Goal: Task Accomplishment & Management: Manage account settings

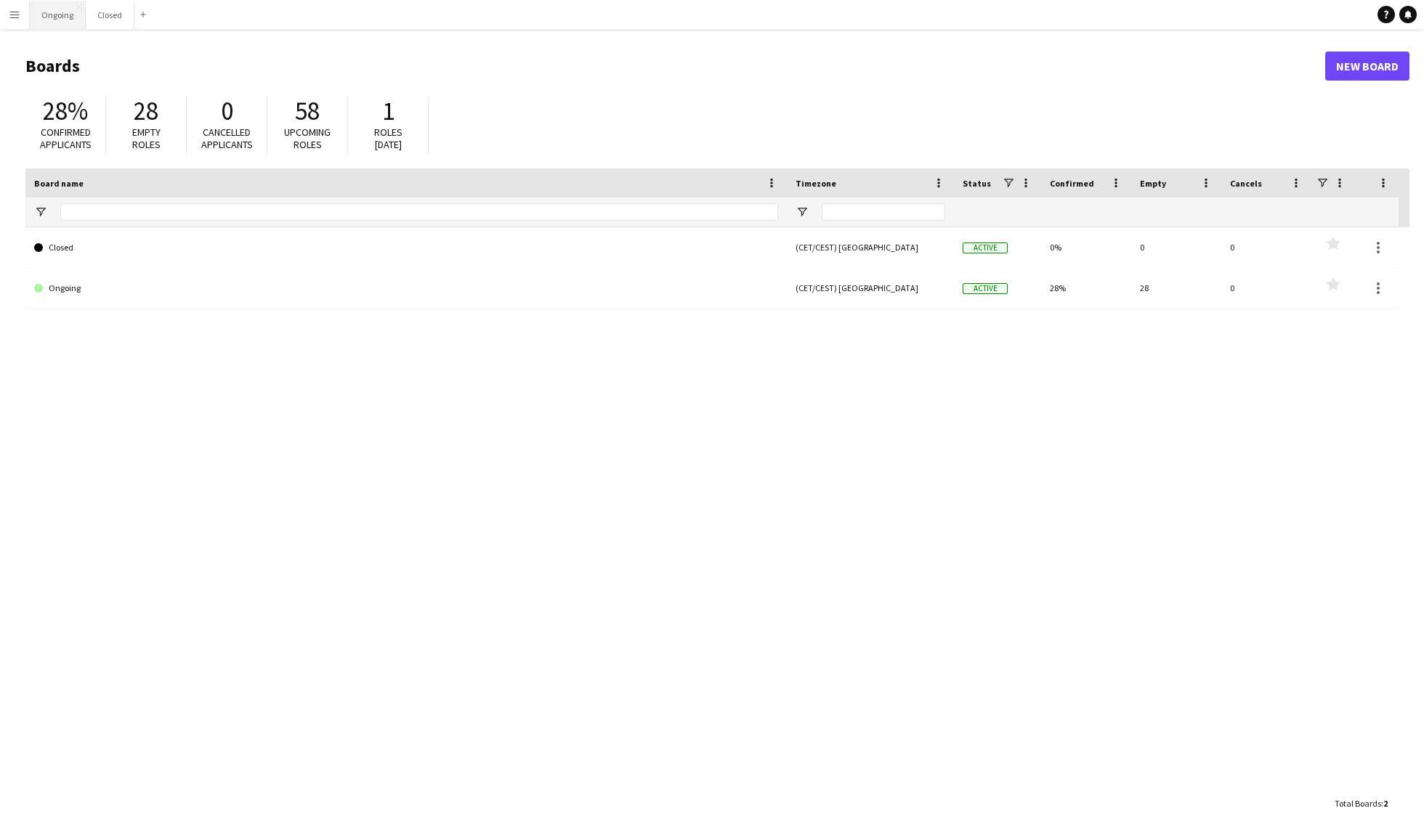
click at [47, 13] on button "Ongoing Close" at bounding box center [57, 15] width 56 height 28
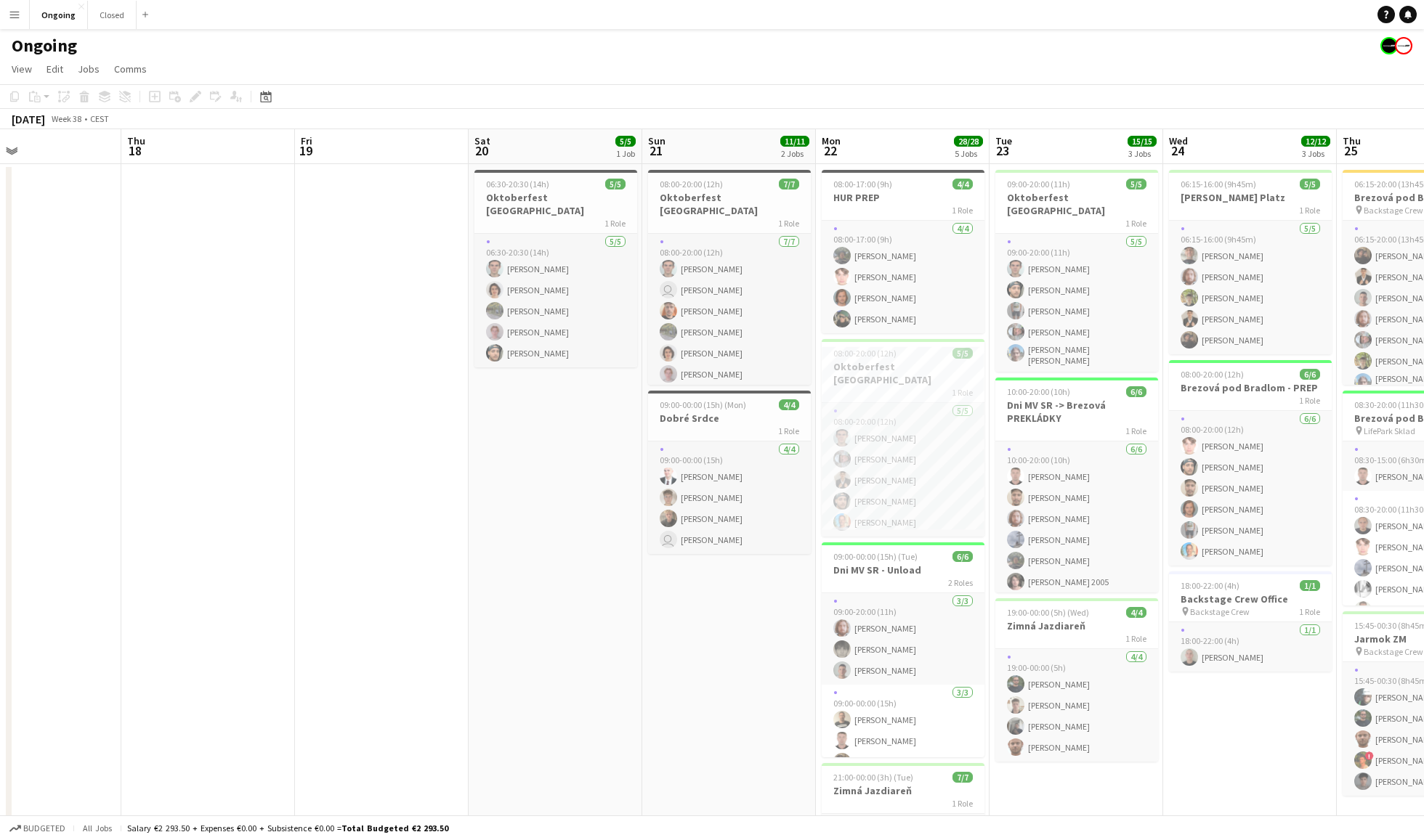
scroll to position [0, 608]
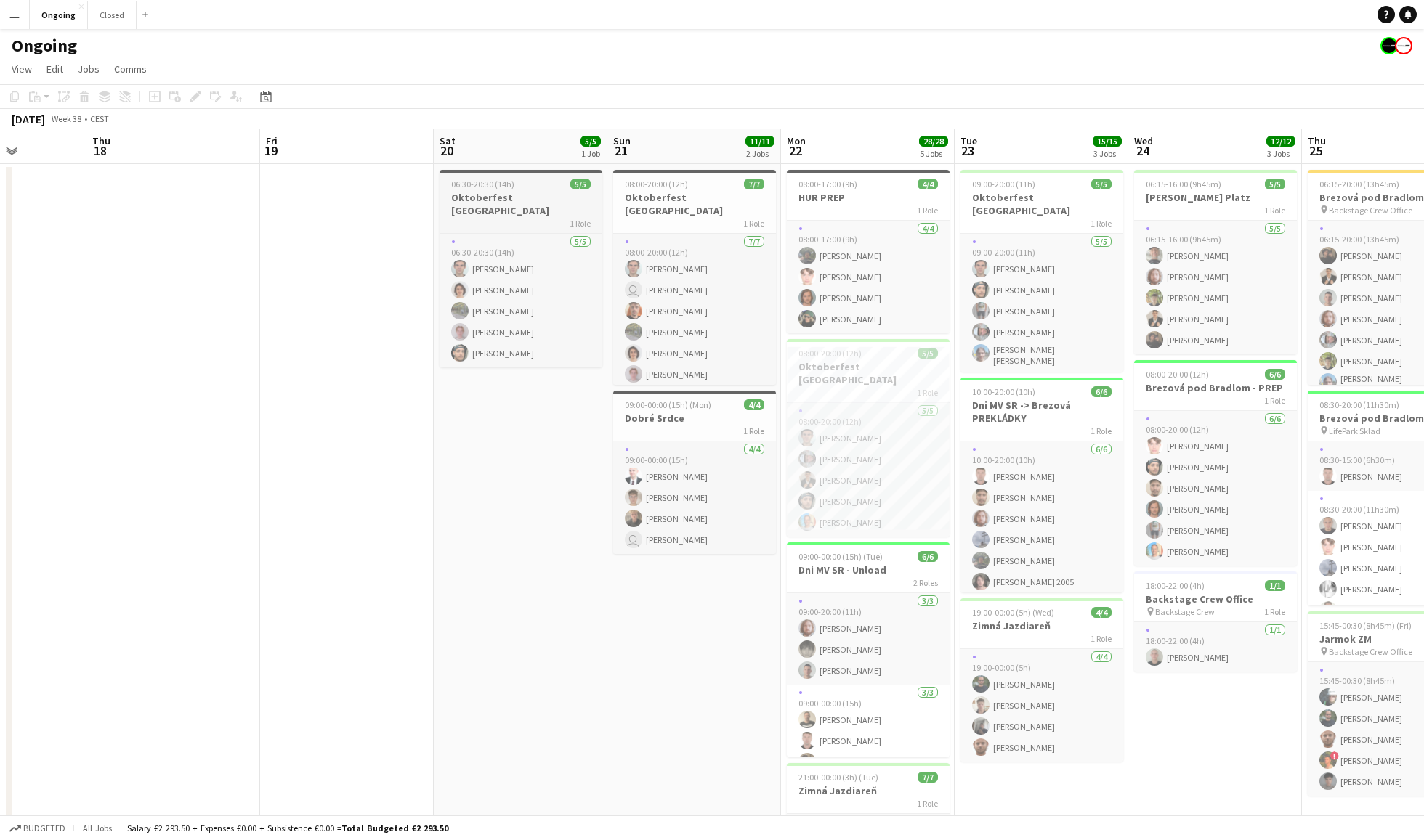
click at [520, 217] on div "1 Role" at bounding box center [521, 223] width 163 height 12
click at [195, 99] on icon at bounding box center [195, 96] width 8 height 8
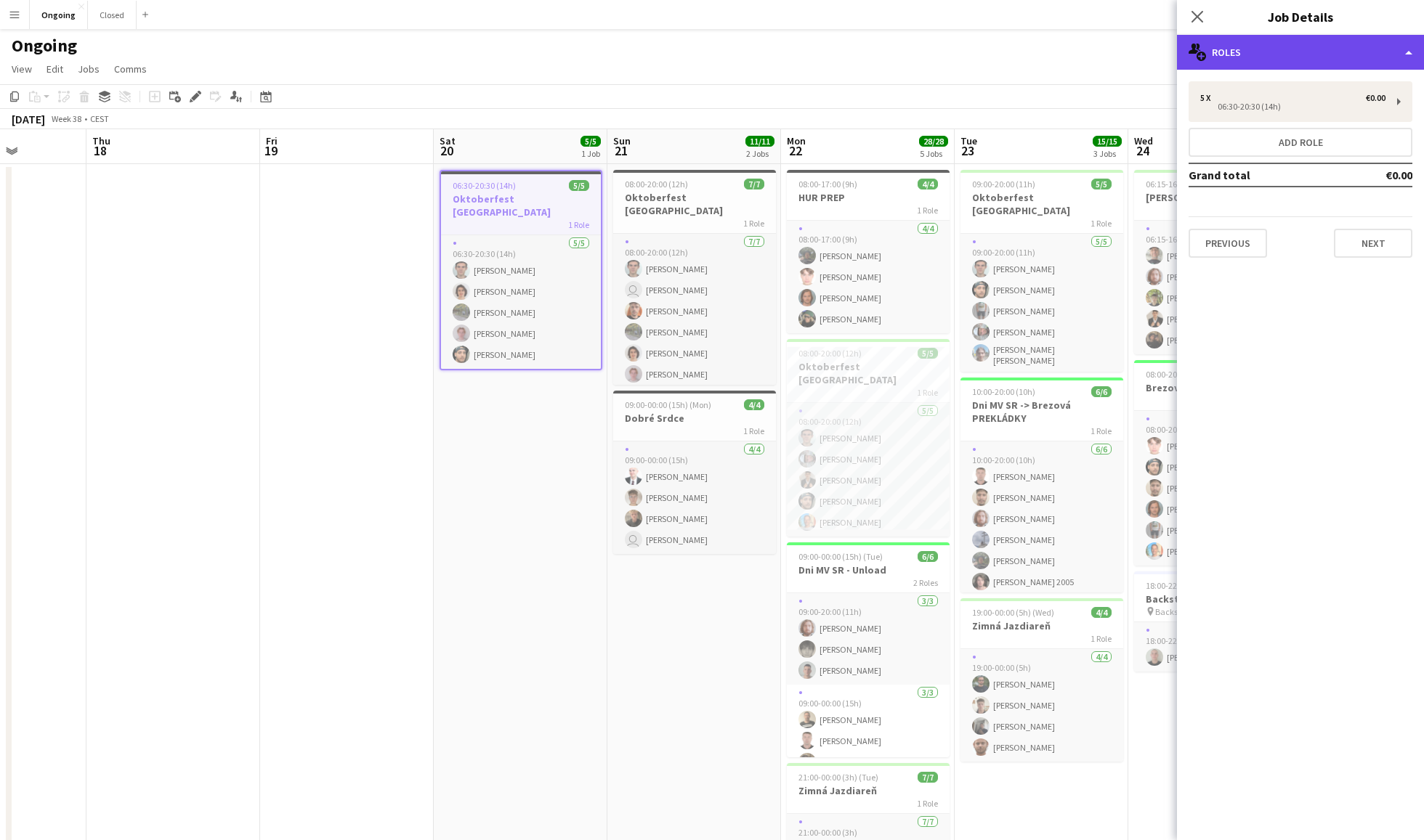
click at [1341, 47] on div "multiple-users-add Roles" at bounding box center [1300, 52] width 247 height 35
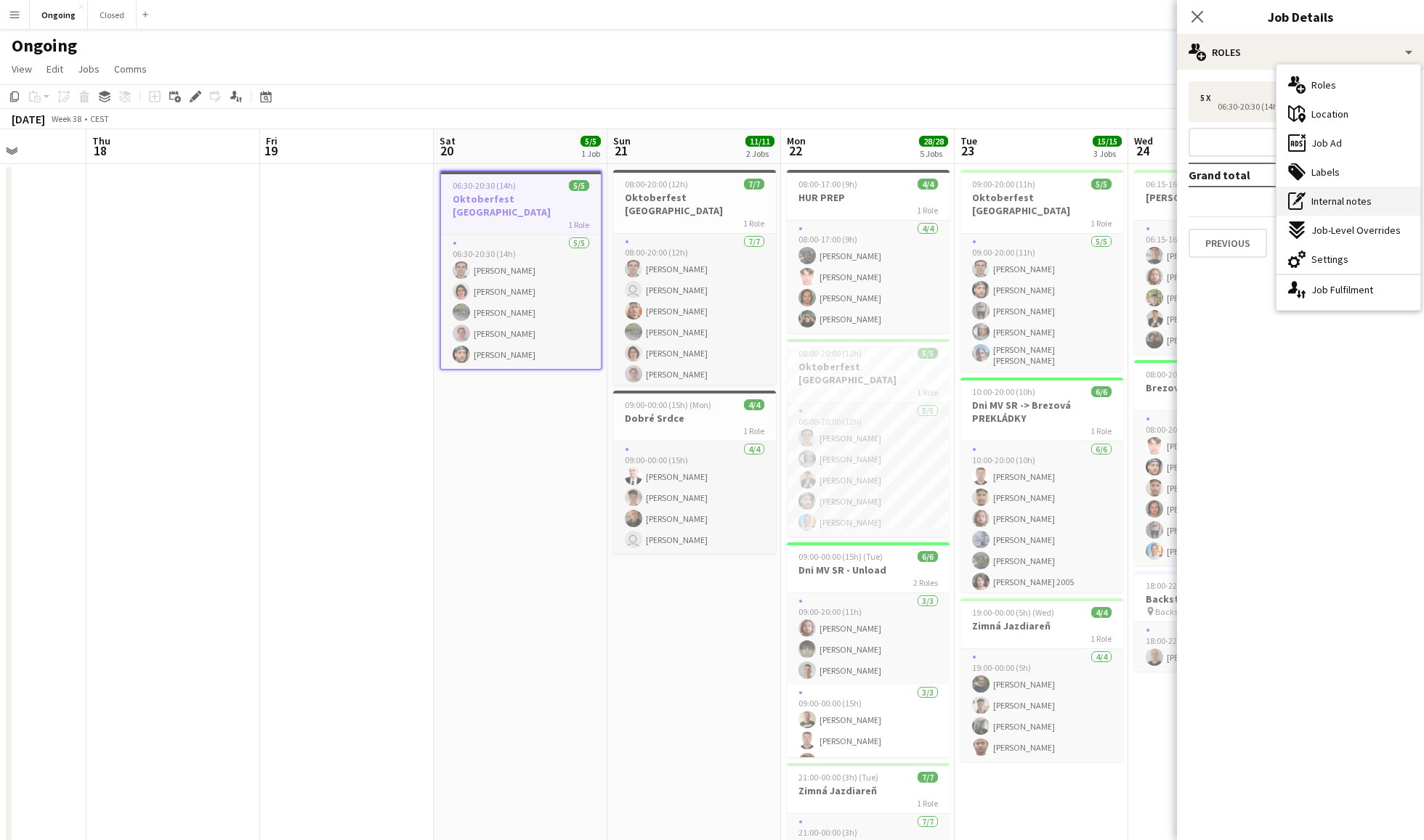
click at [1340, 196] on span "Internal notes" at bounding box center [1341, 201] width 60 height 13
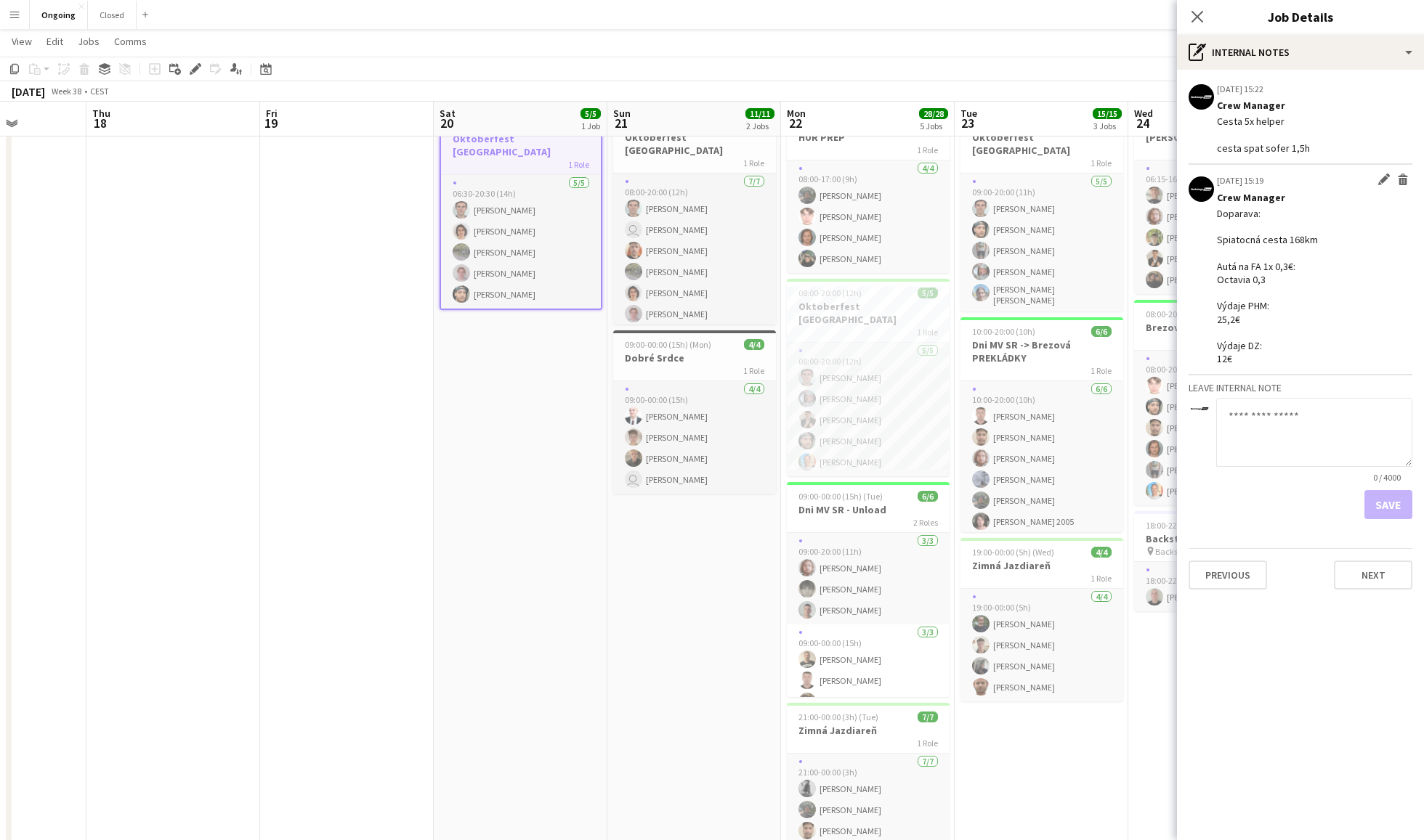
scroll to position [65, 0]
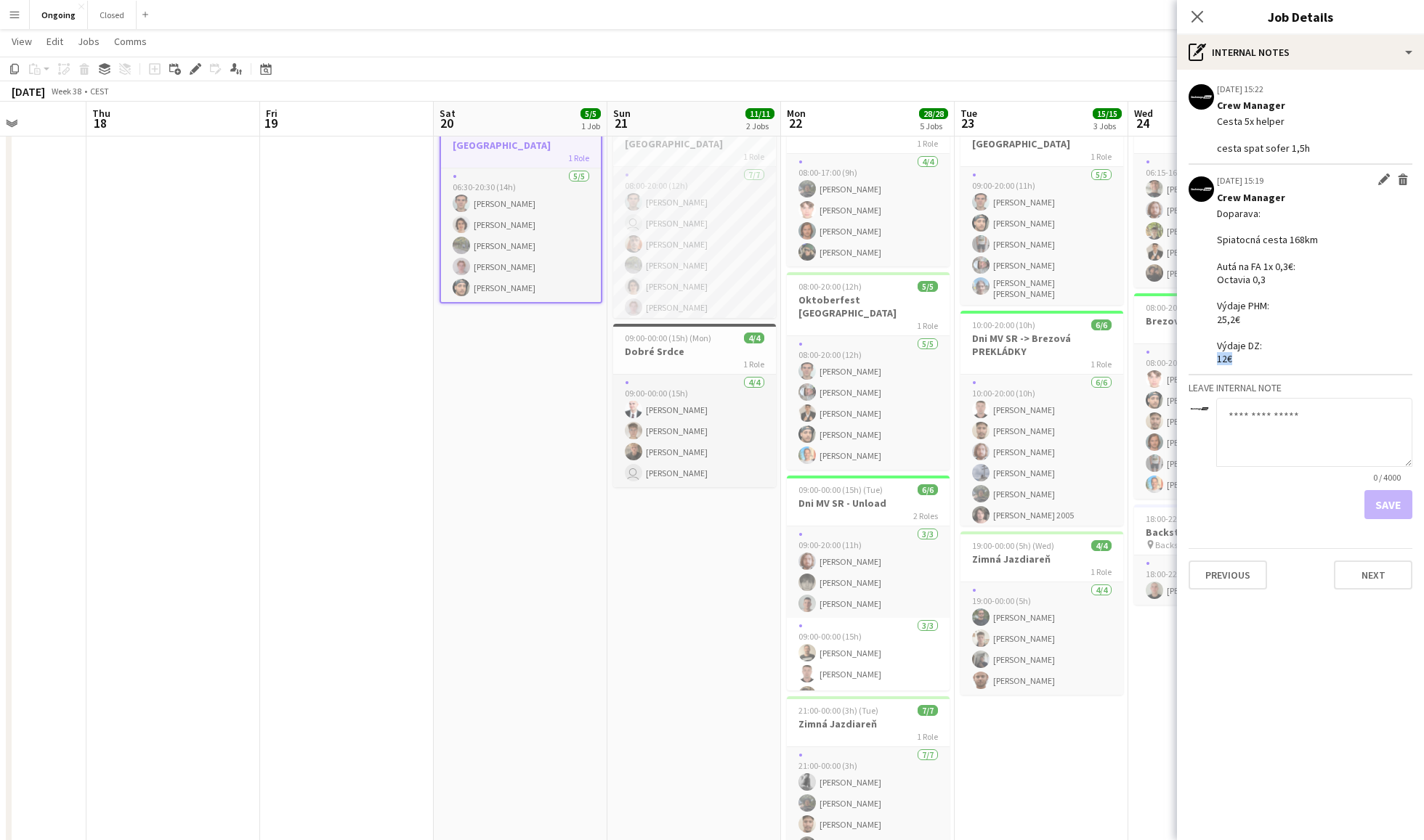
drag, startPoint x: 1240, startPoint y: 353, endPoint x: 1211, endPoint y: 353, distance: 29.0
click at [1211, 353] on app-board-job-note-item "[DATE] 15:19 Edit internal note Delete internal note Crew Manager Doparava: Spi…" at bounding box center [1300, 270] width 224 height 211
drag, startPoint x: 1258, startPoint y: 273, endPoint x: 1211, endPoint y: 272, distance: 47.0
click at [1211, 272] on app-board-job-note-item "[DATE] 15:19 Edit internal note Delete internal note Crew Manager Doparava: Spi…" at bounding box center [1300, 270] width 224 height 211
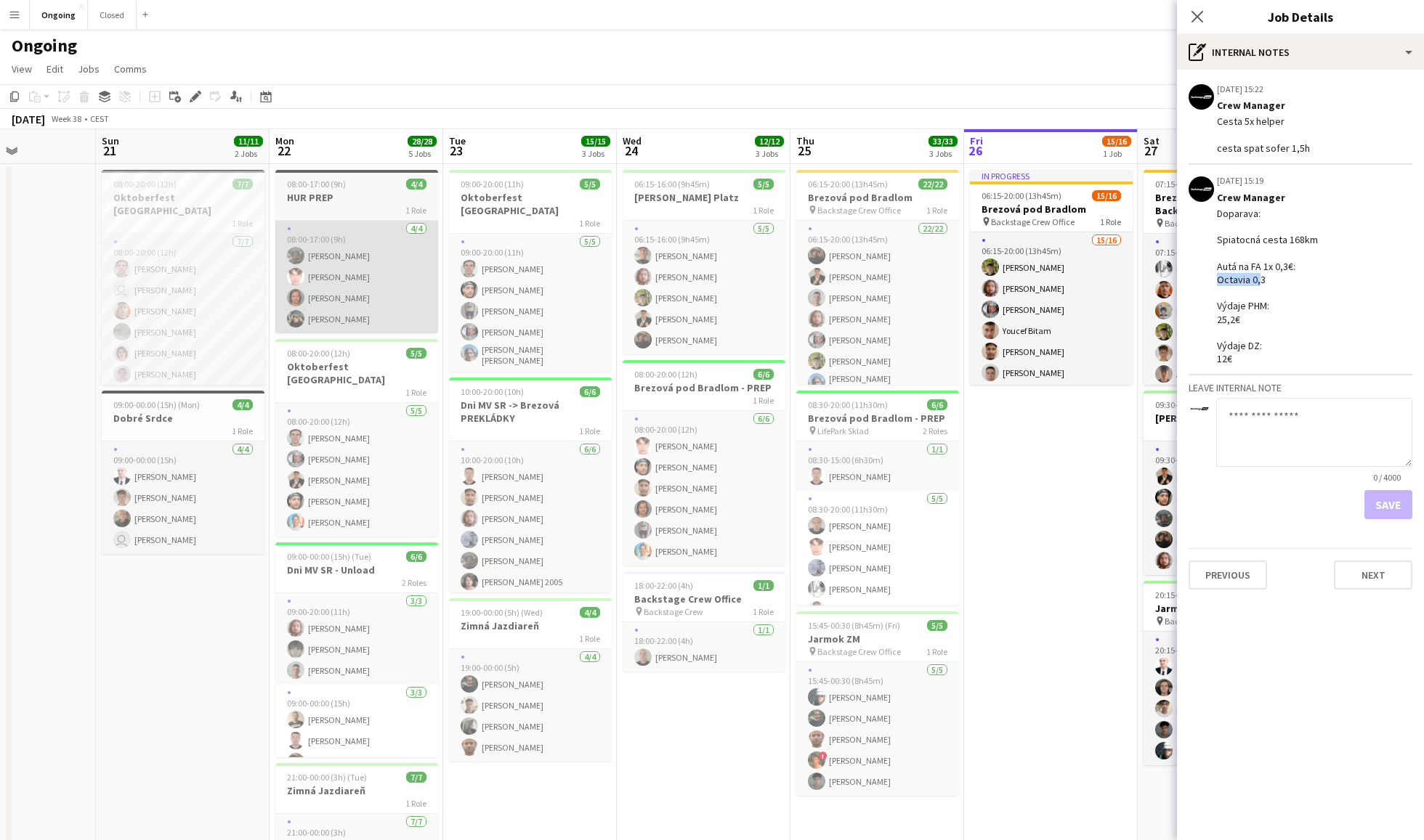
scroll to position [0, 0]
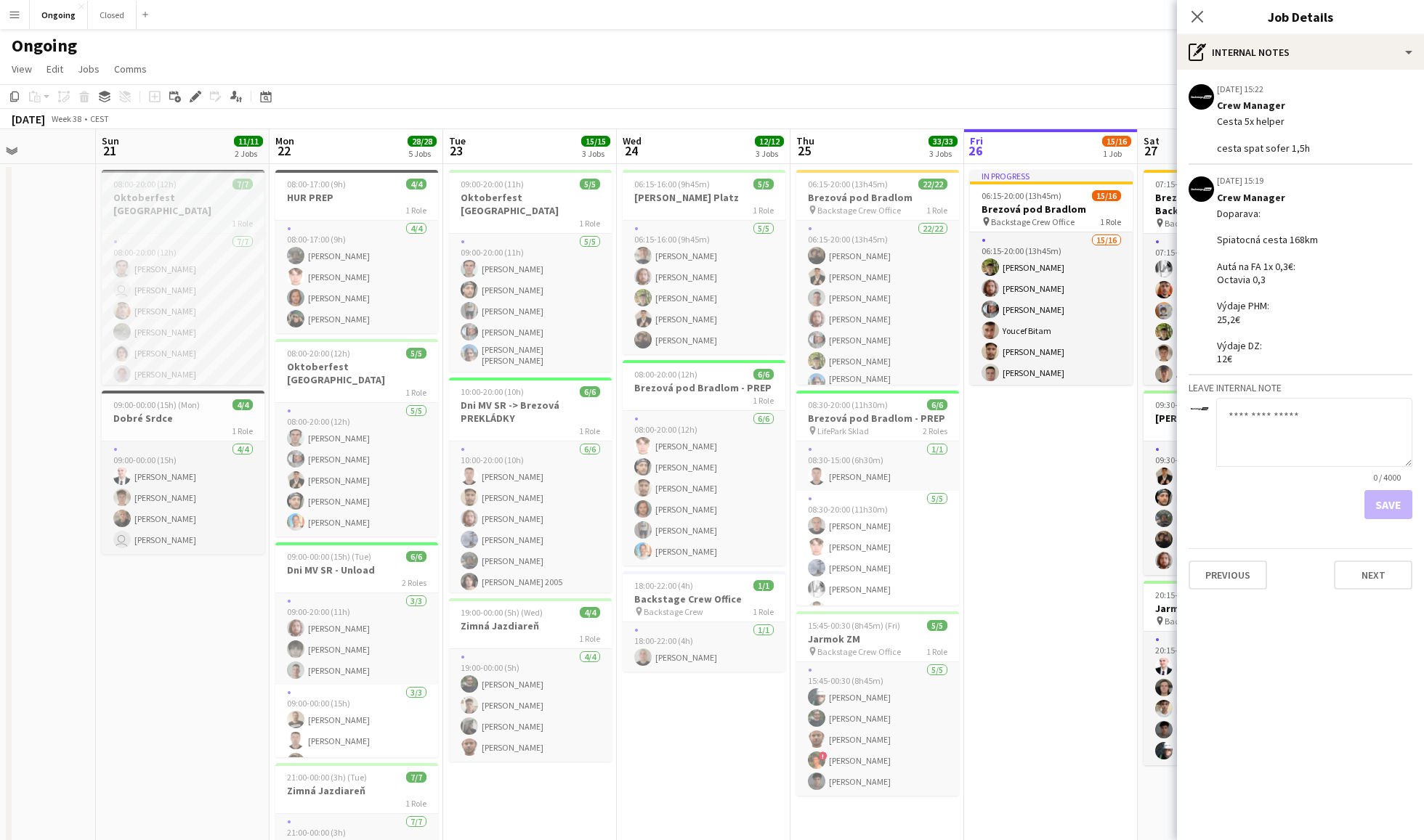
click at [212, 196] on h3 "Oktoberfest [GEOGRAPHIC_DATA]" at bounding box center [183, 204] width 163 height 26
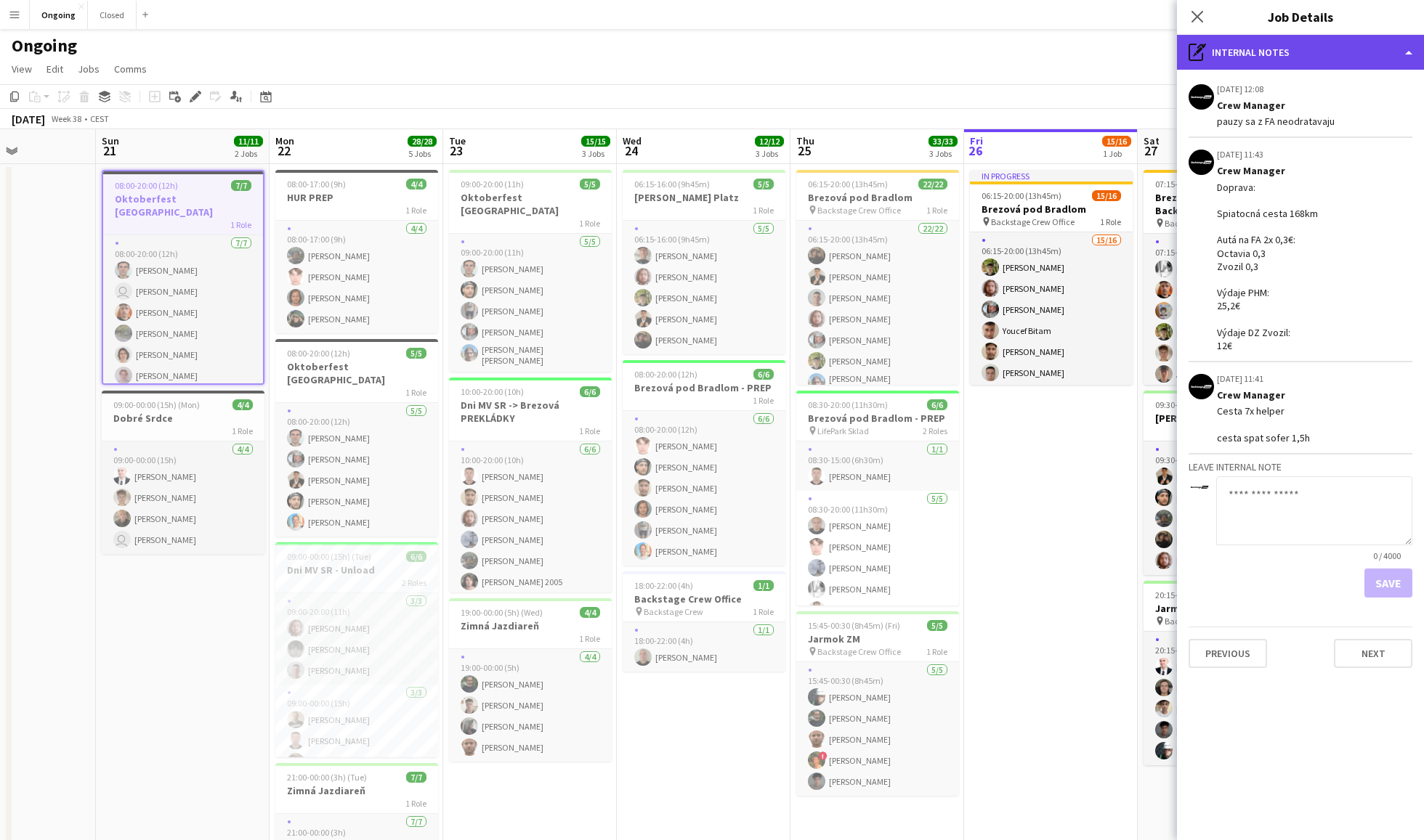
click at [1245, 36] on div "pen-write Internal notes" at bounding box center [1300, 52] width 247 height 35
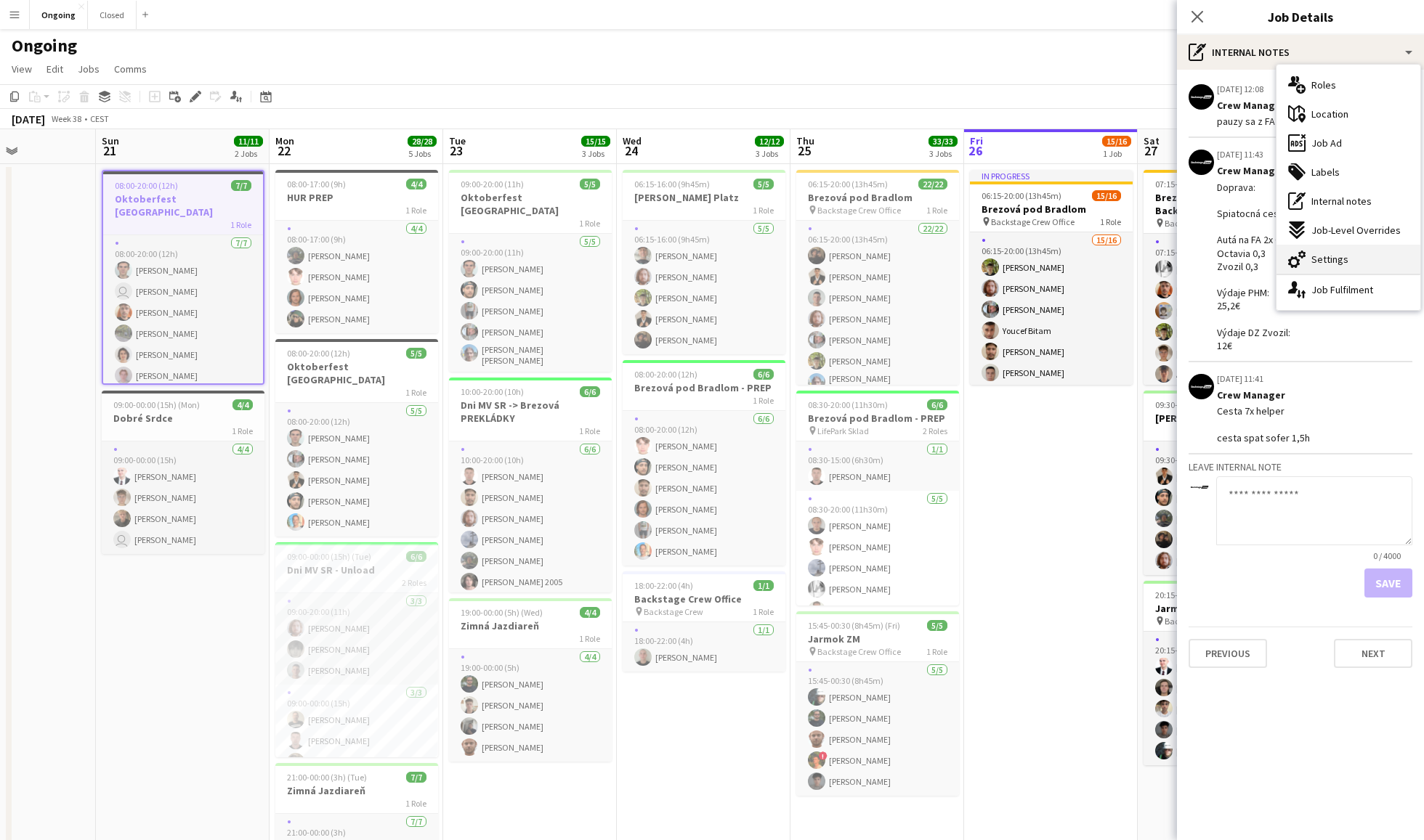
click at [1334, 250] on div "cog-double-3 Settings" at bounding box center [1348, 259] width 144 height 29
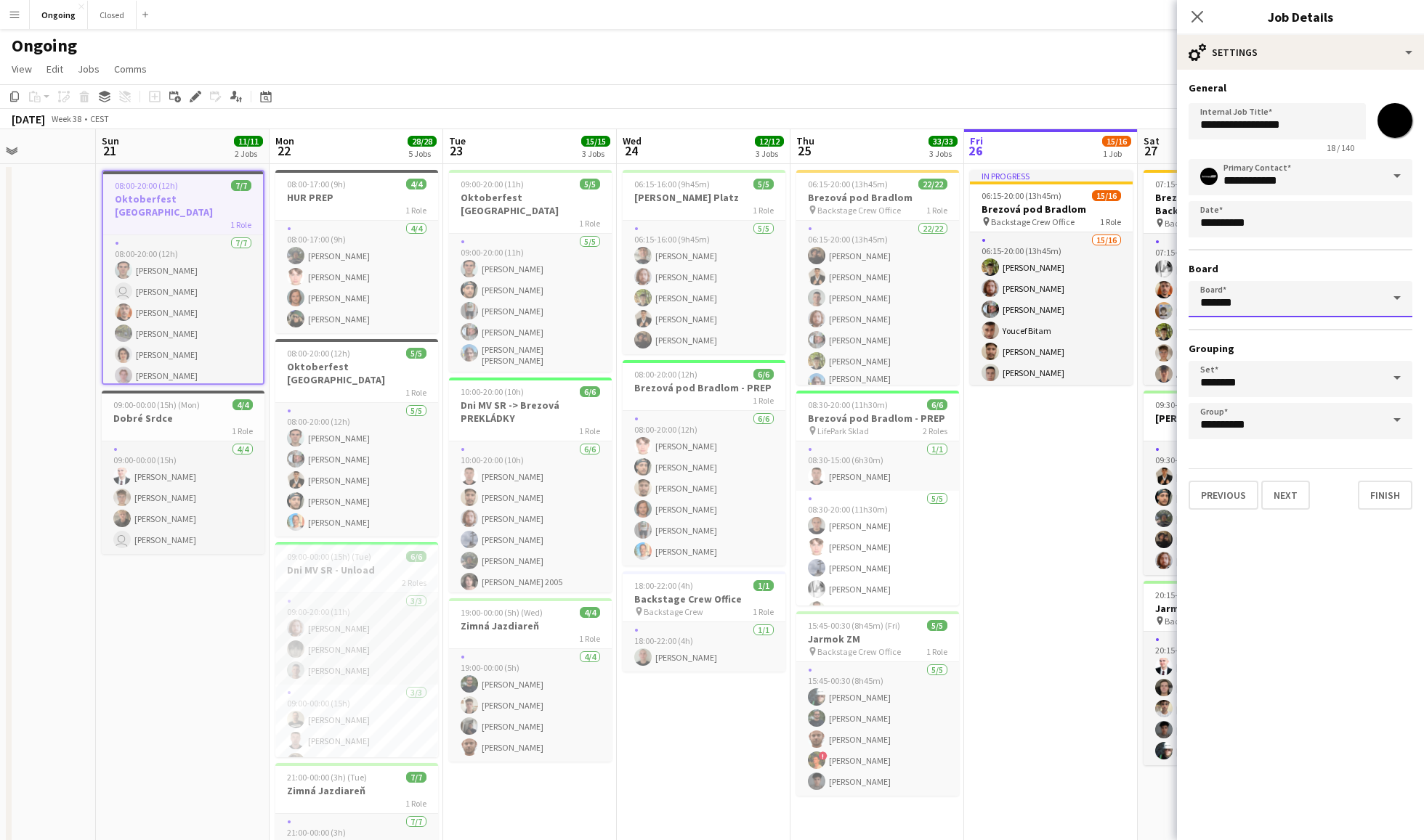
drag, startPoint x: 1284, startPoint y: 287, endPoint x: 1284, endPoint y: 296, distance: 9.0
click at [1284, 287] on input "*******" at bounding box center [1300, 299] width 224 height 36
click at [1274, 341] on span "Closed [CEST]" at bounding box center [1239, 339] width 77 height 13
type input "******"
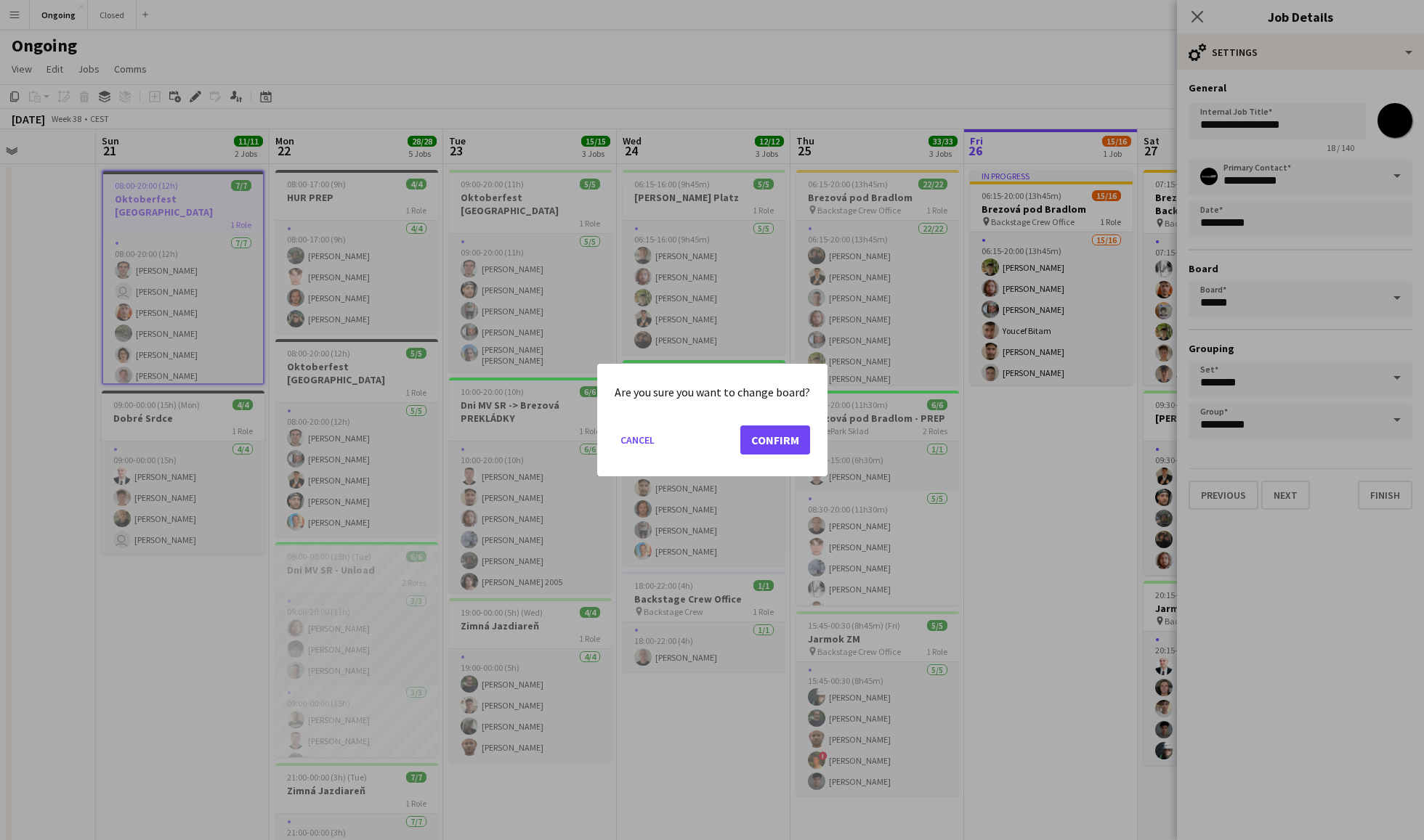
click at [796, 436] on button "Confirm" at bounding box center [775, 440] width 70 height 29
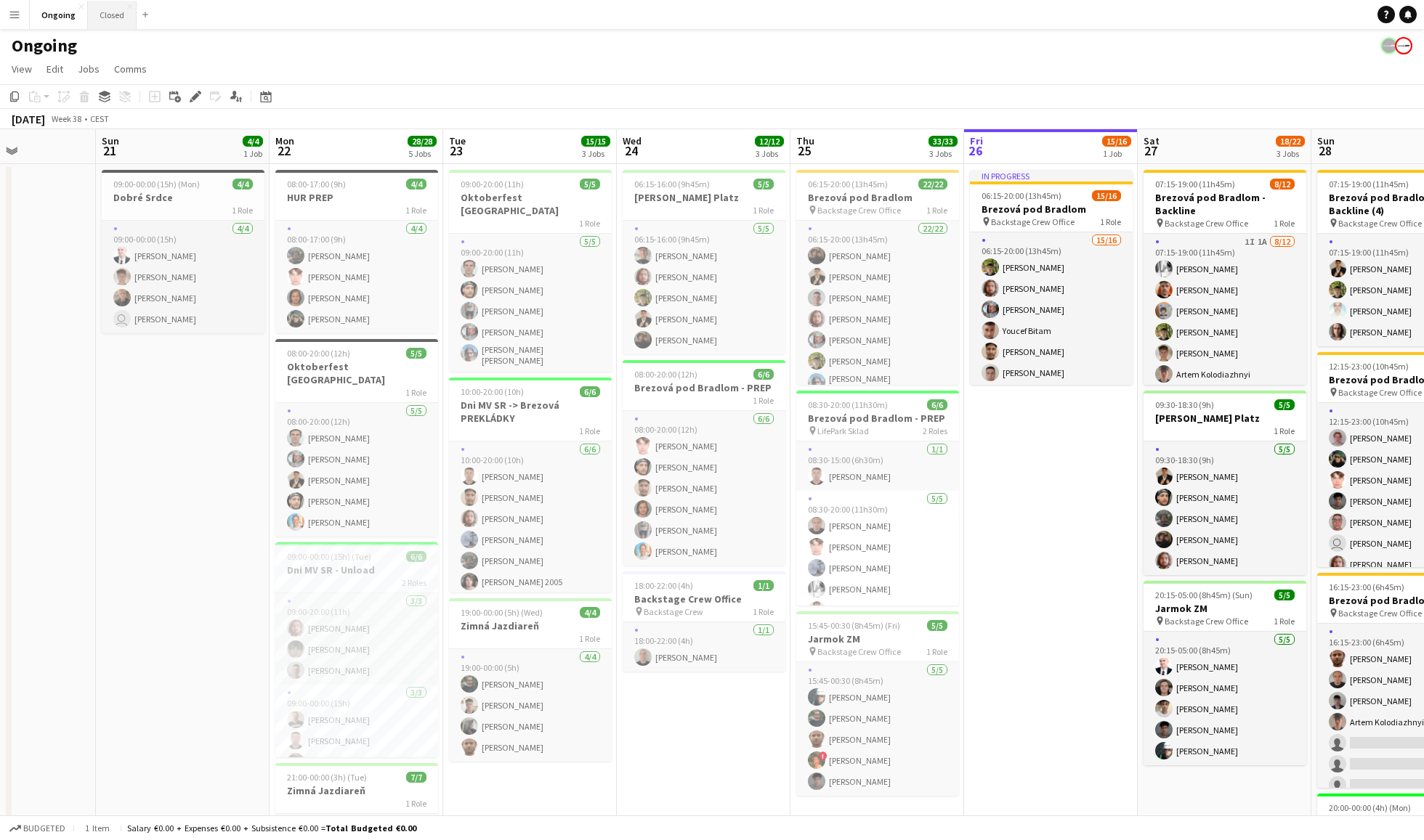
click at [117, 13] on button "Closed Close" at bounding box center [113, 15] width 49 height 28
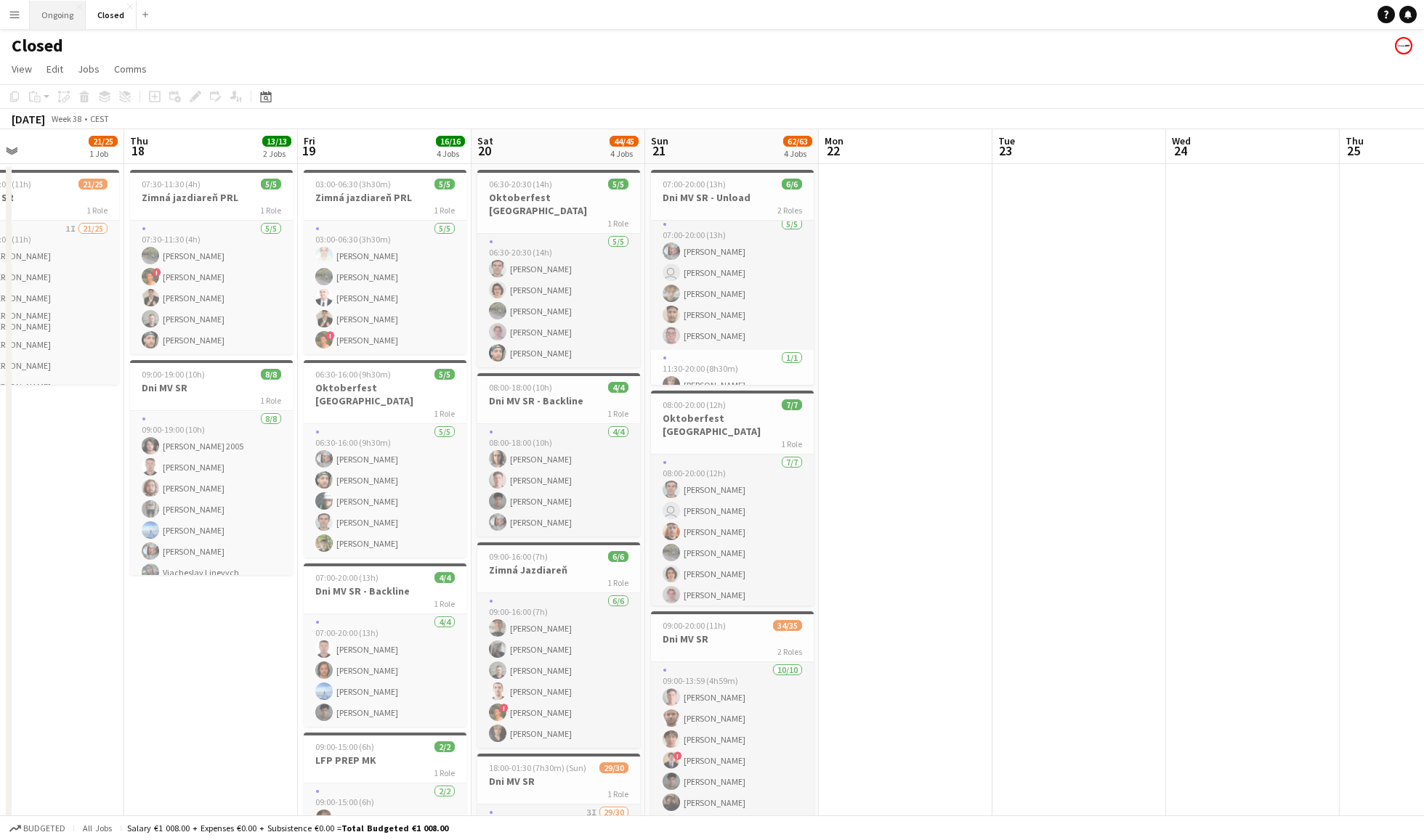
click at [74, 10] on button "Ongoing Close" at bounding box center [57, 15] width 56 height 28
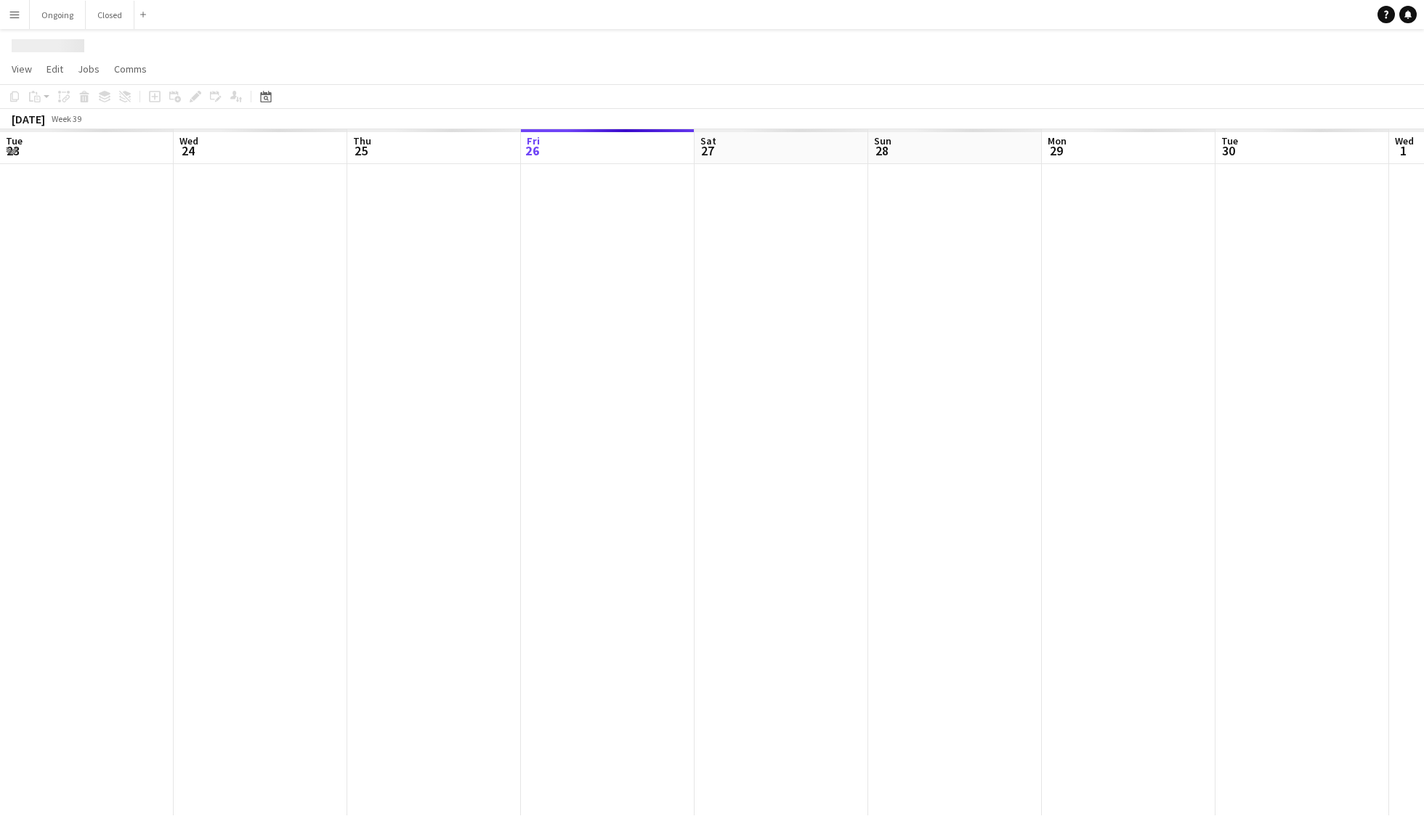
scroll to position [0, 347]
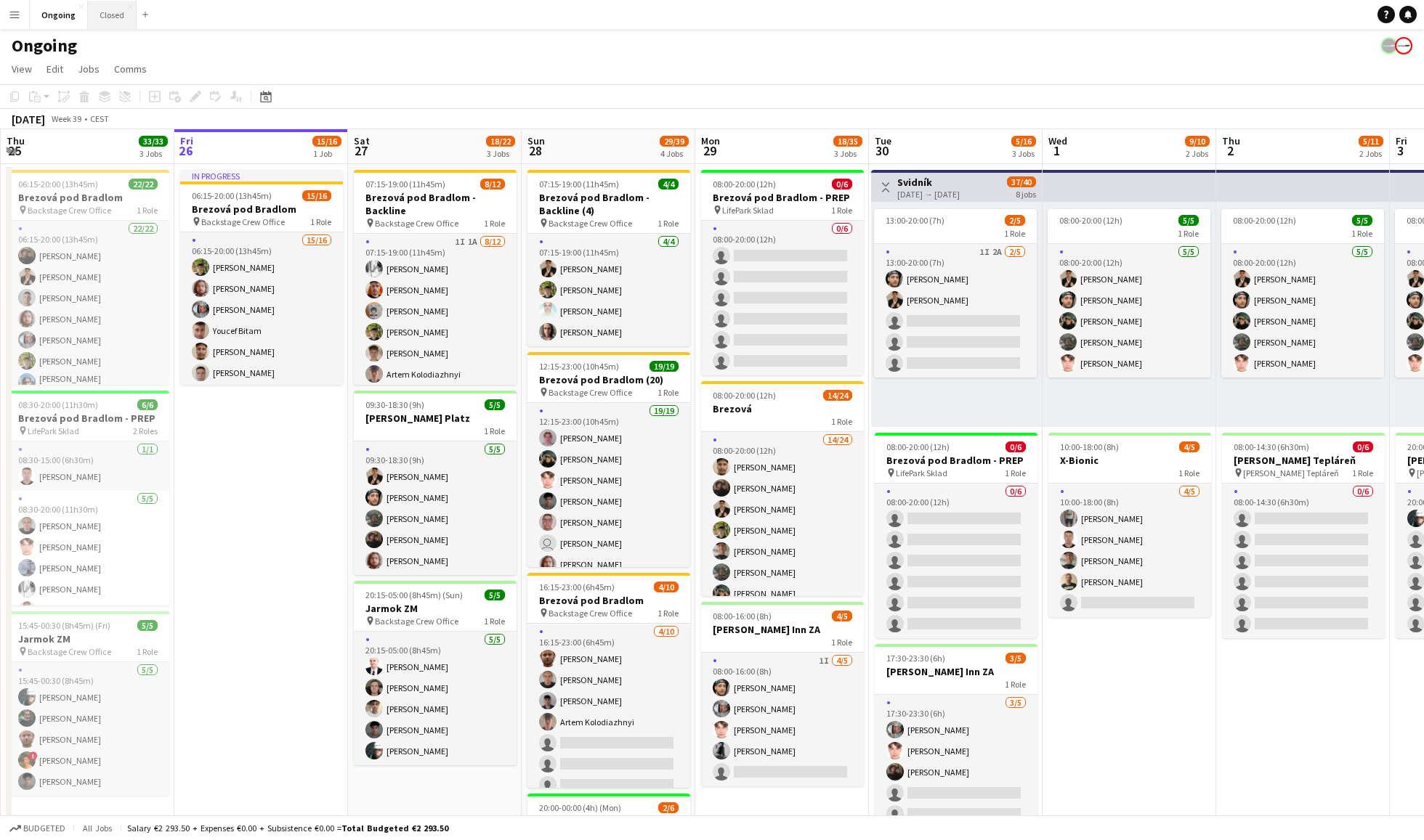
click at [102, 18] on button "Closed Close" at bounding box center [113, 15] width 49 height 28
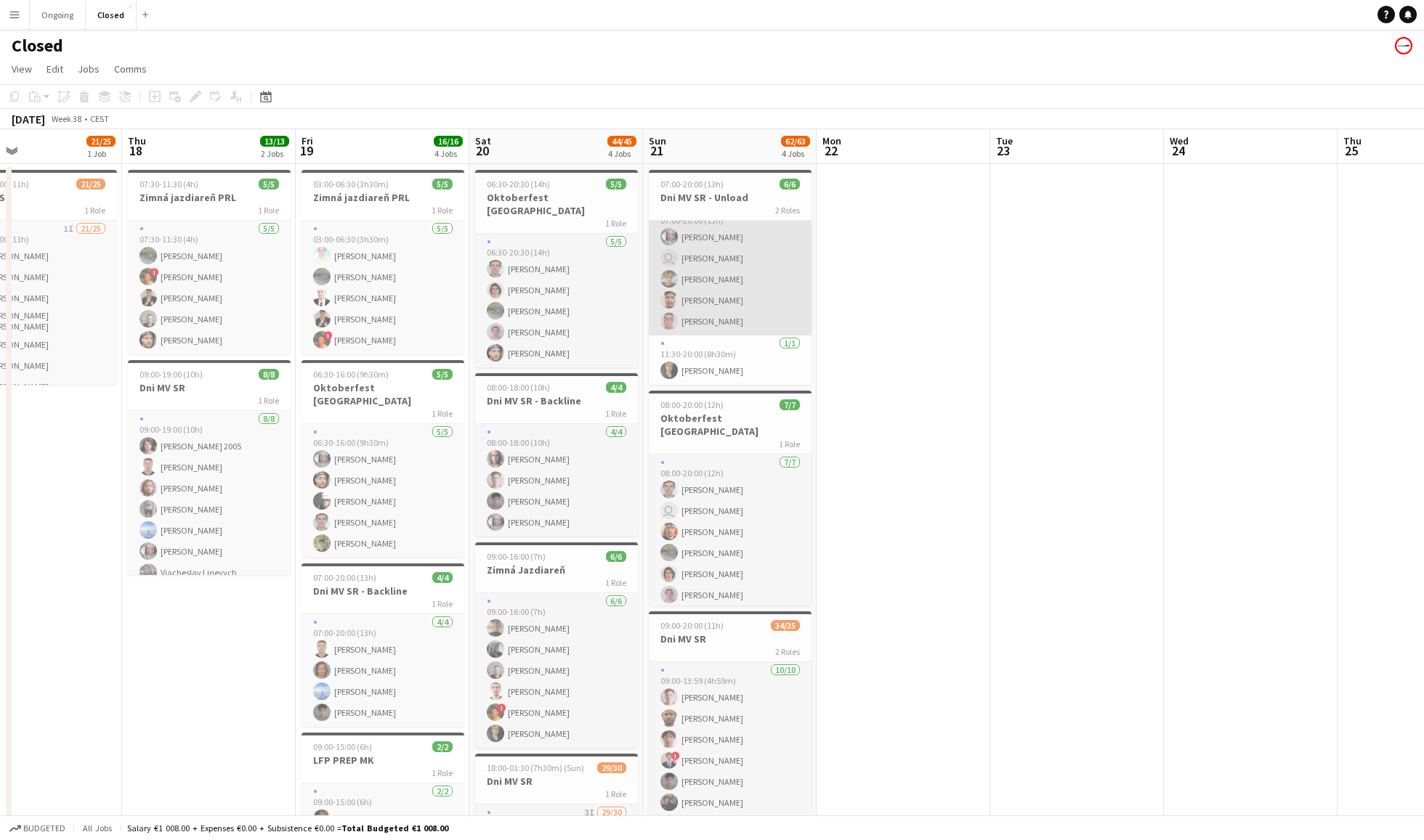
scroll to position [19, 0]
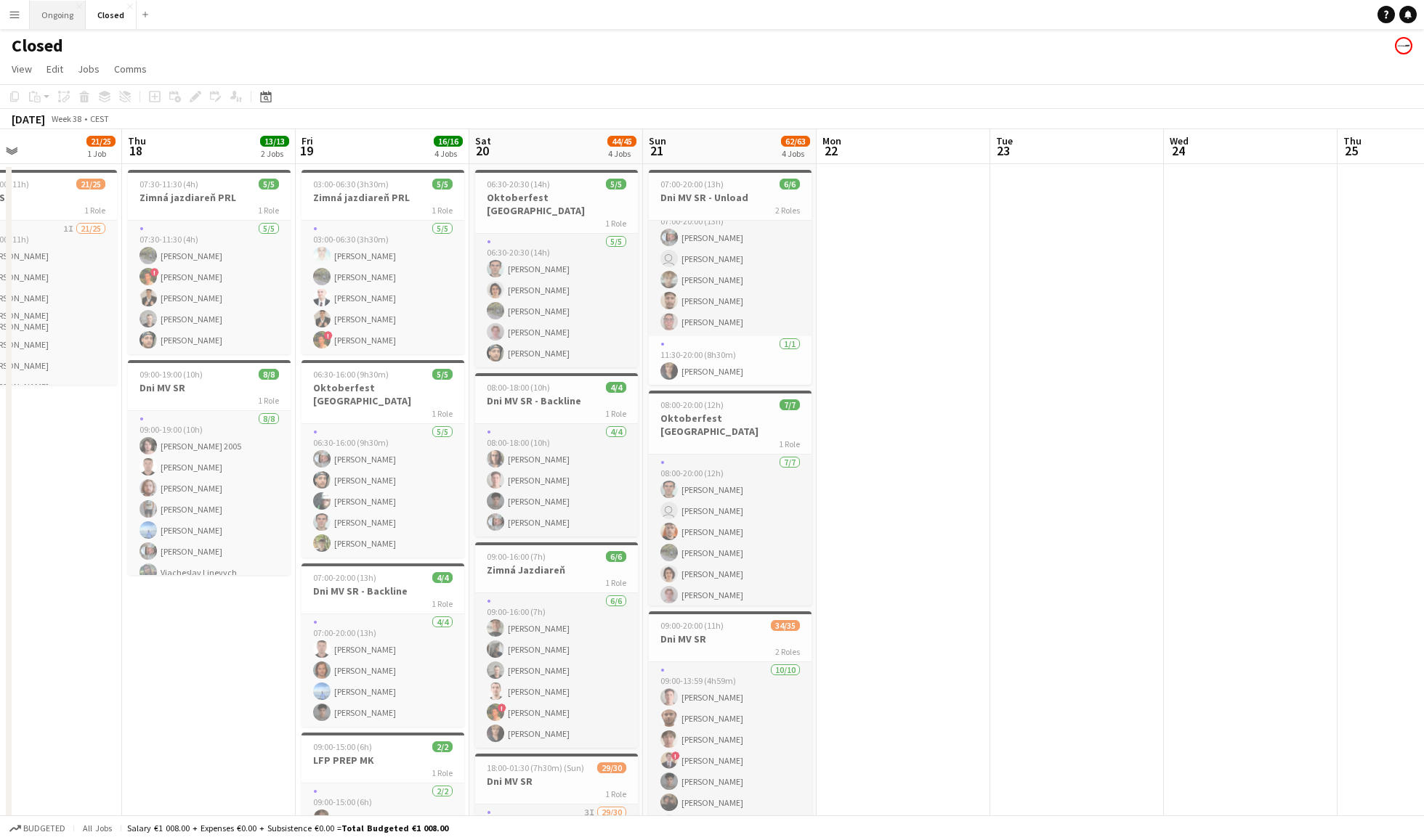
click at [59, 16] on button "Ongoing Close" at bounding box center [57, 15] width 56 height 28
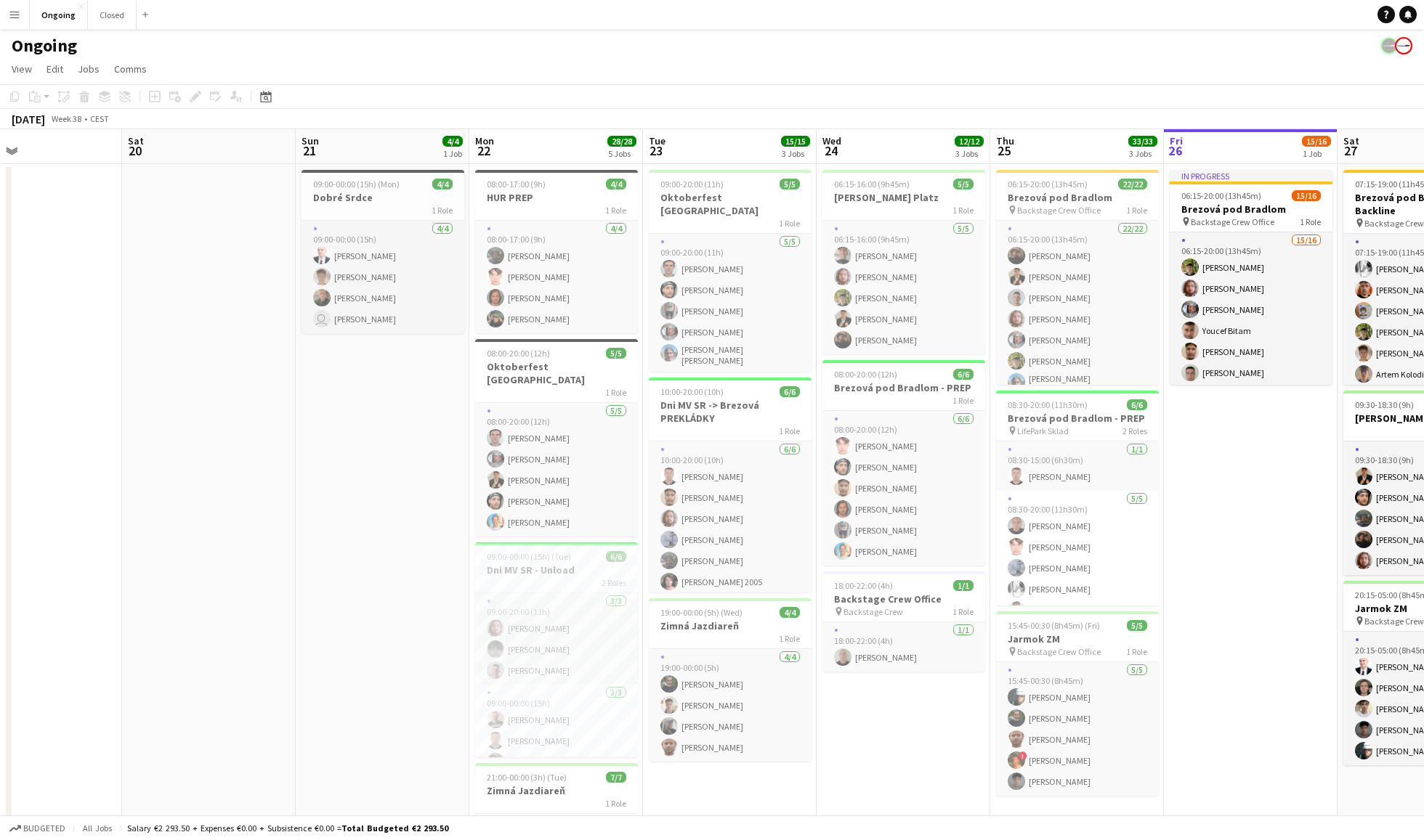
scroll to position [0, 402]
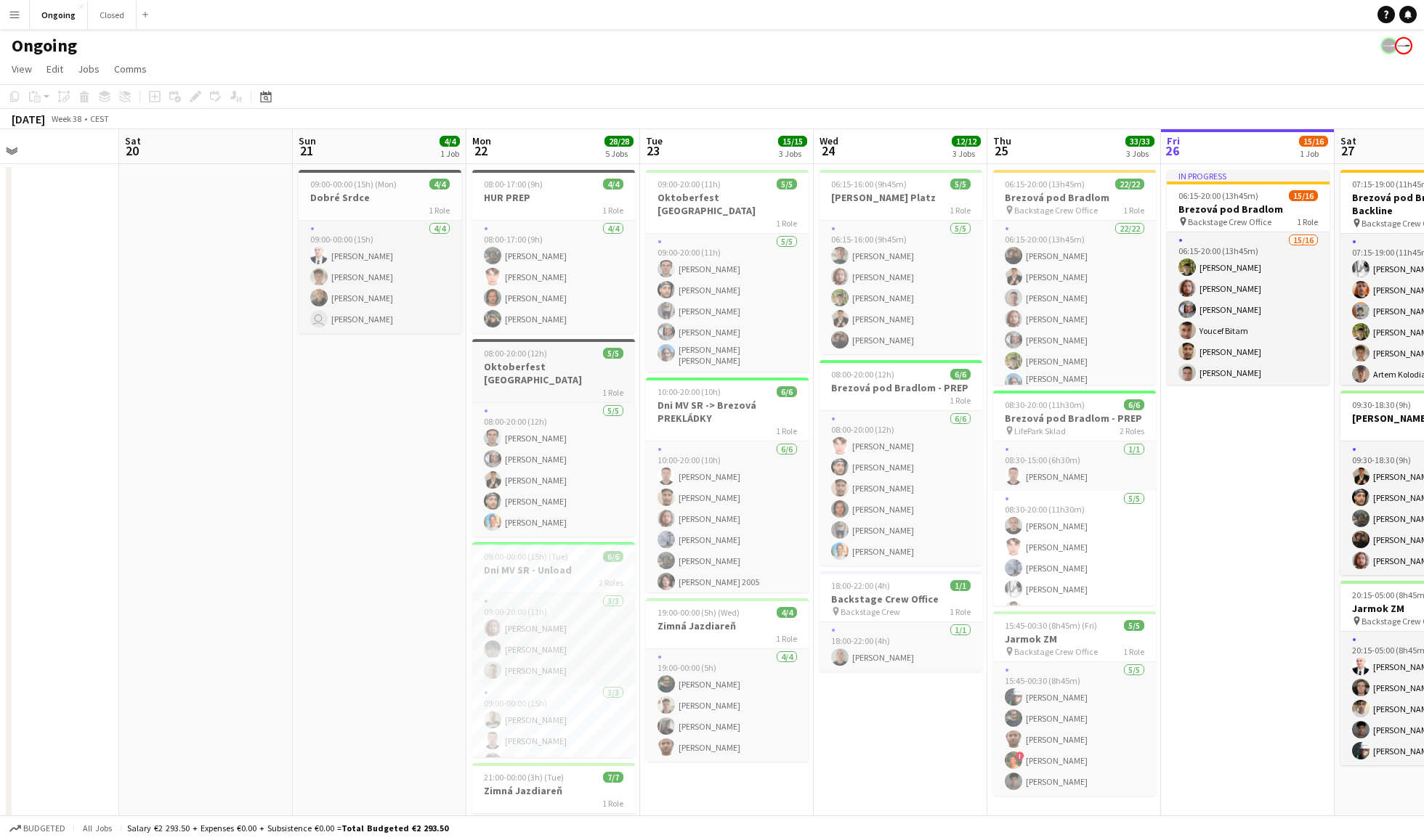
click at [533, 370] on h3 "Oktoberfest [GEOGRAPHIC_DATA]" at bounding box center [553, 373] width 163 height 26
click at [19, 10] on app-icon "Menu" at bounding box center [15, 15] width 12 height 12
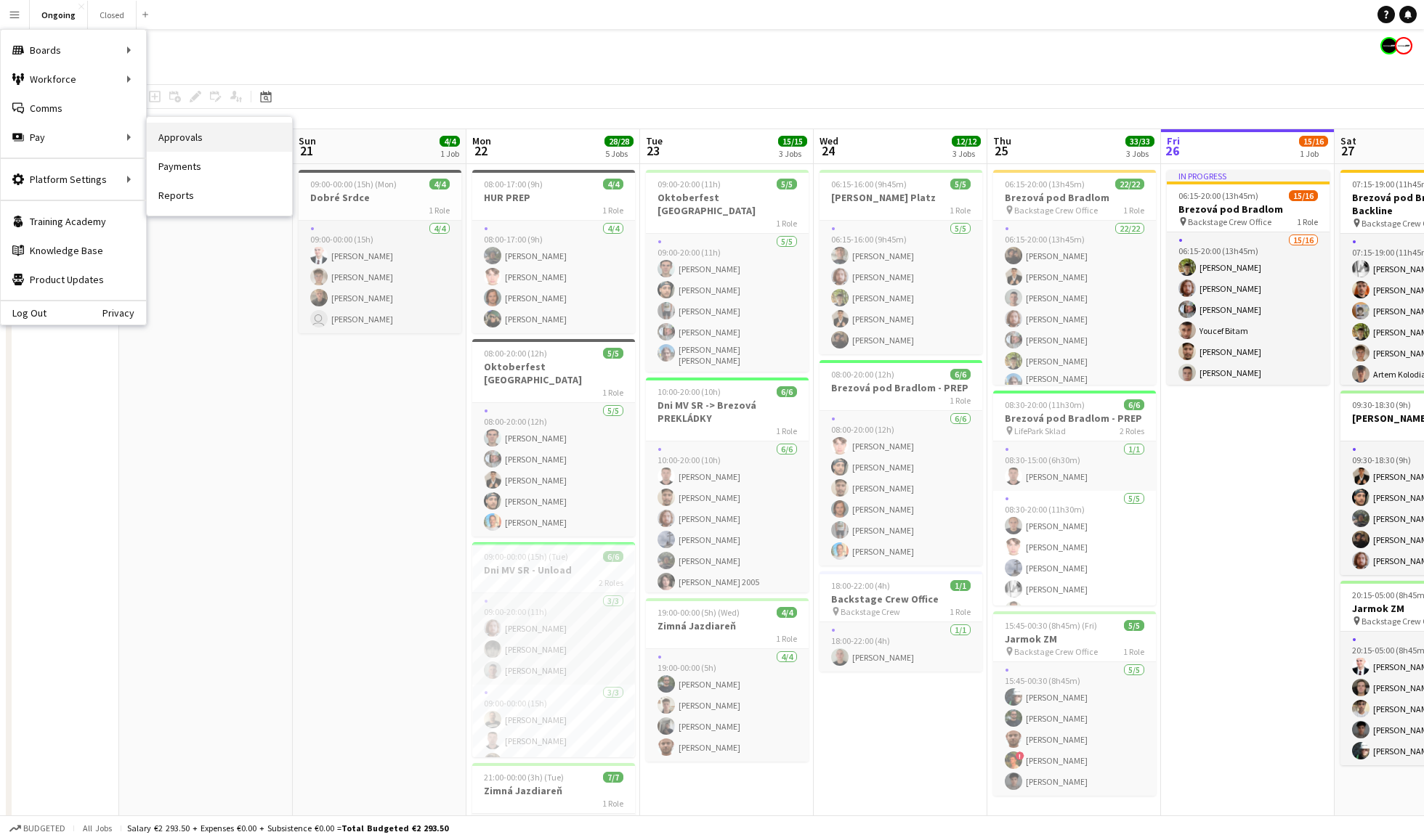
click at [189, 130] on link "Approvals" at bounding box center [219, 137] width 145 height 29
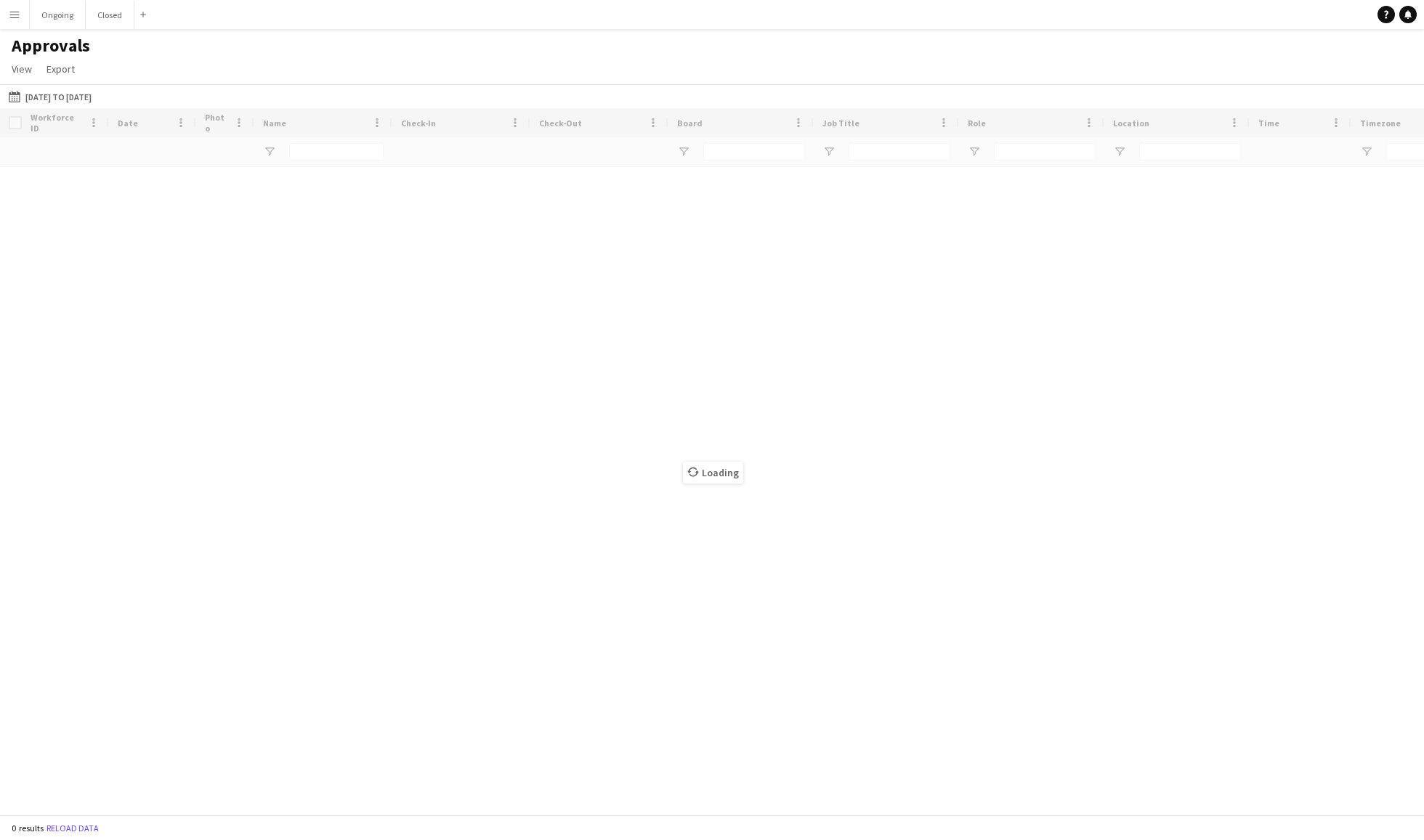
type input "*****"
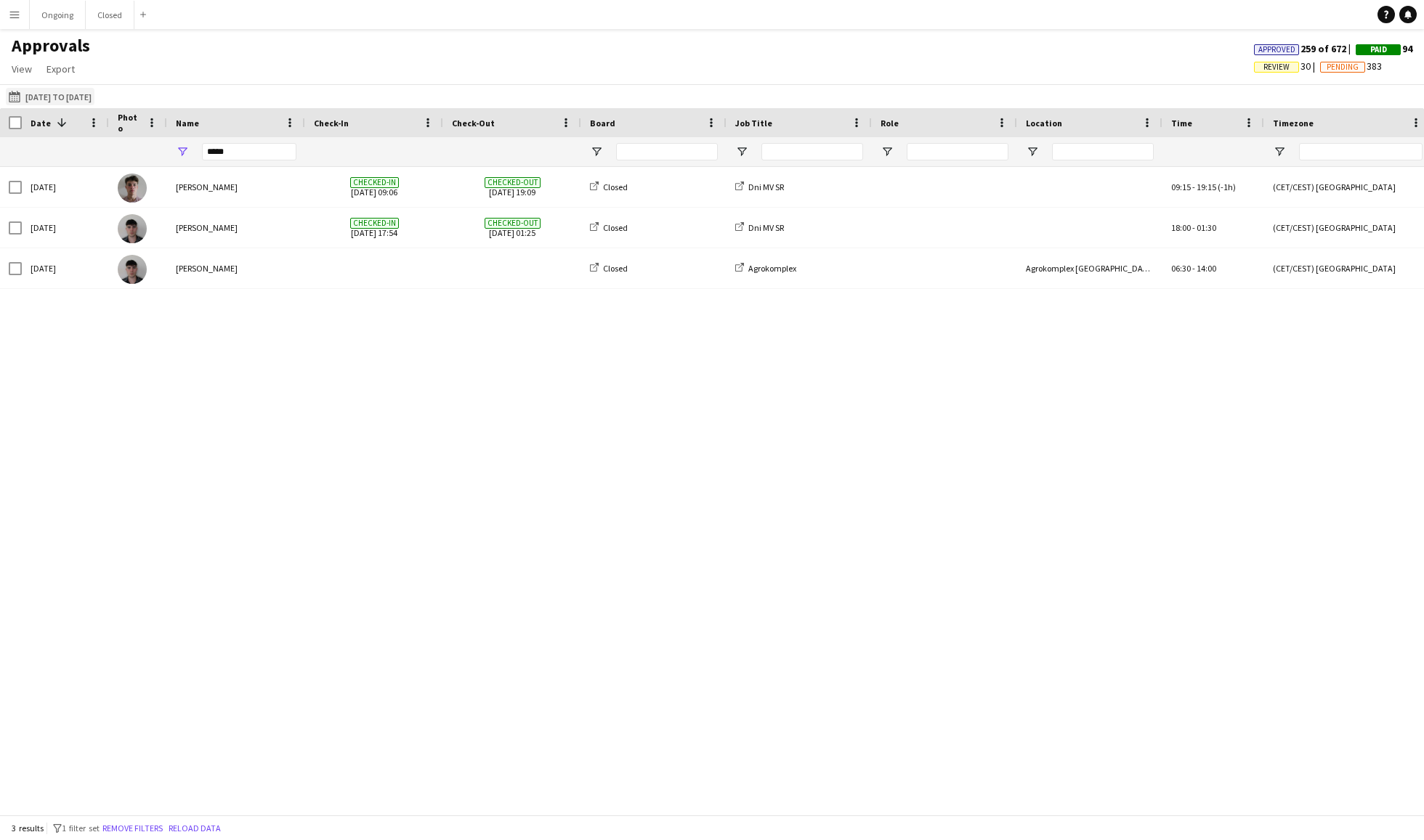
click at [87, 99] on button "[DATE] to [DATE] [DATE] to [DATE]" at bounding box center [50, 97] width 89 height 18
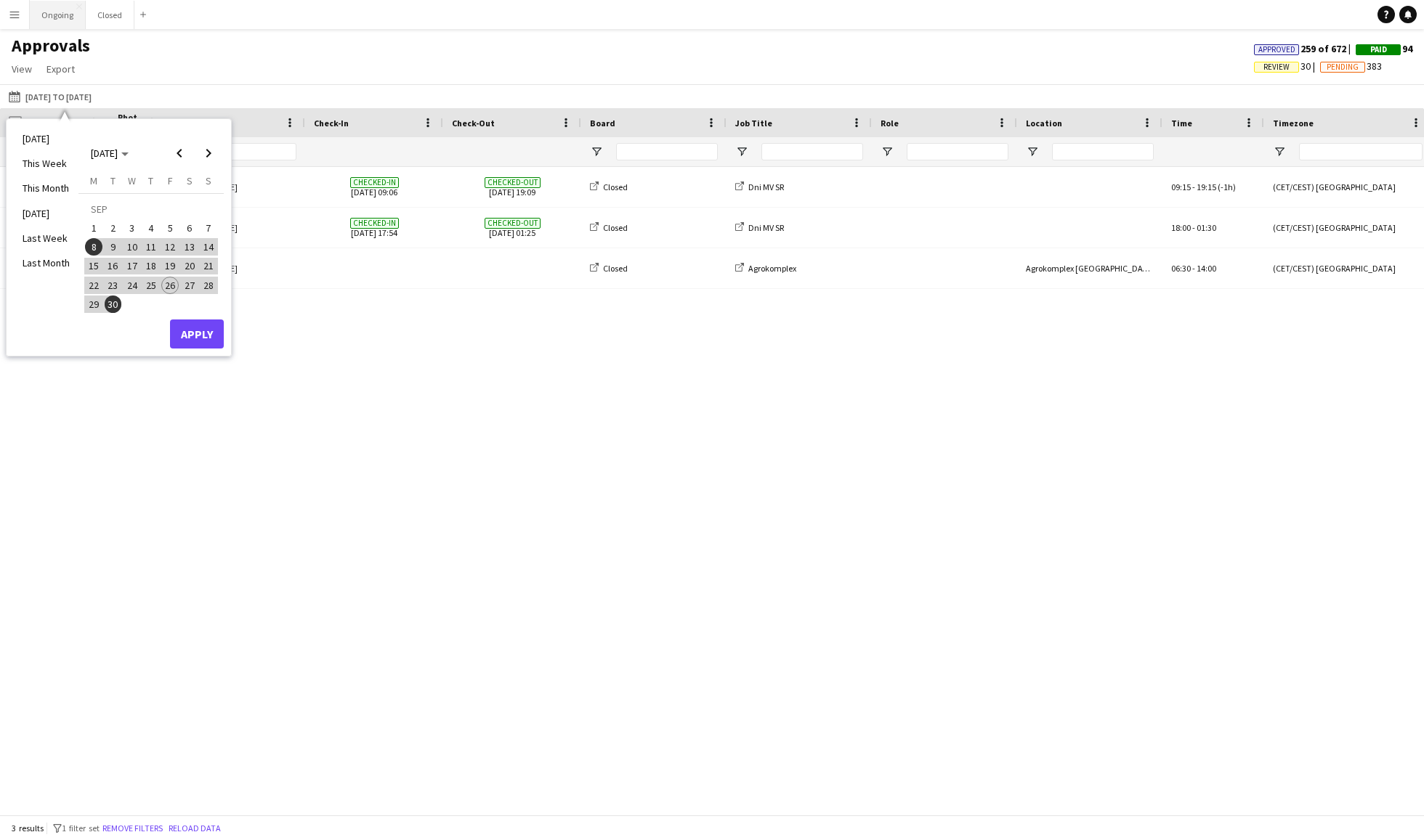
click at [53, 16] on button "Ongoing Close" at bounding box center [57, 15] width 56 height 28
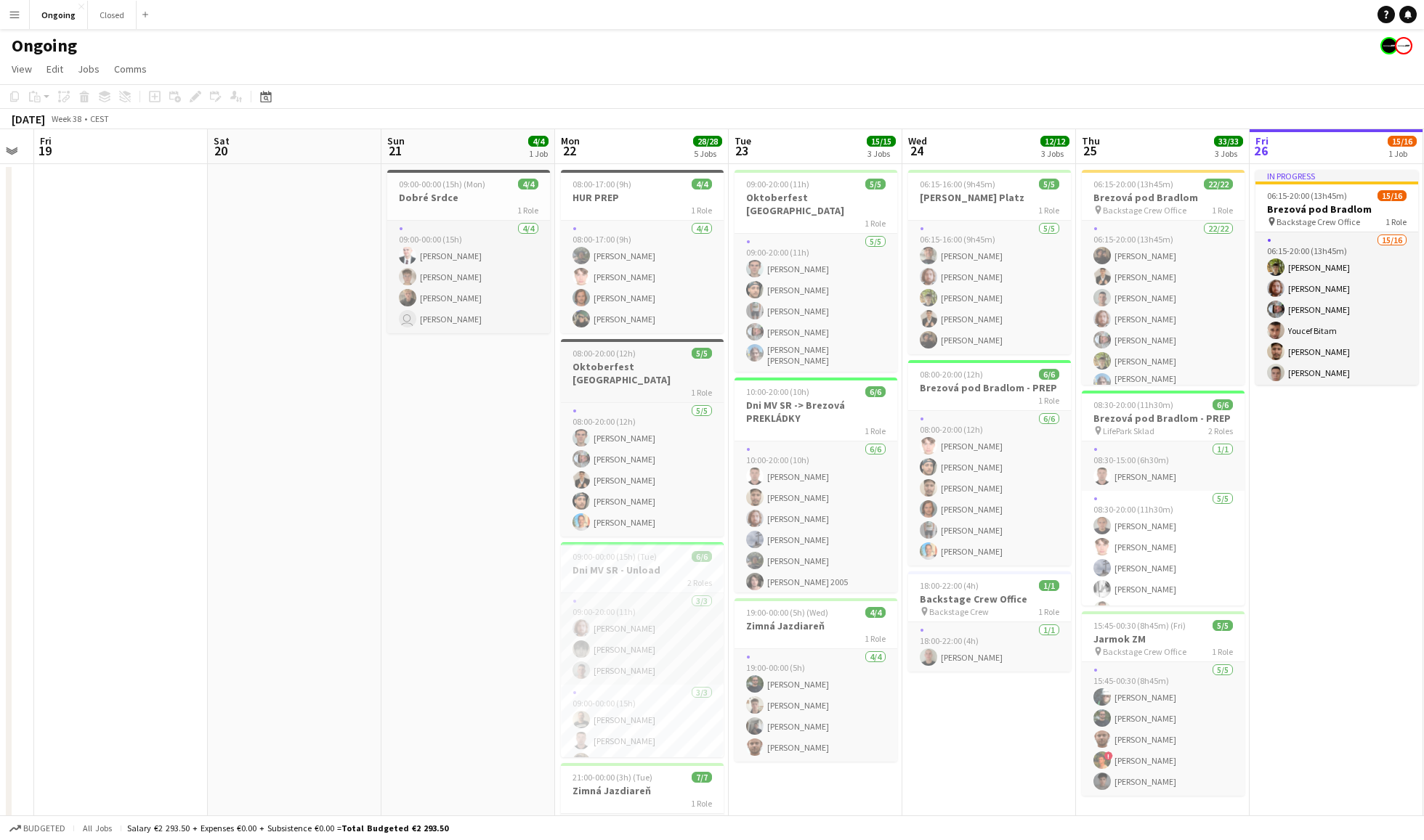
scroll to position [0, 659]
click at [648, 349] on div "08:00-20:00 (12h) 5/5" at bounding box center [643, 353] width 163 height 11
click at [193, 104] on div "Edit" at bounding box center [196, 97] width 18 height 18
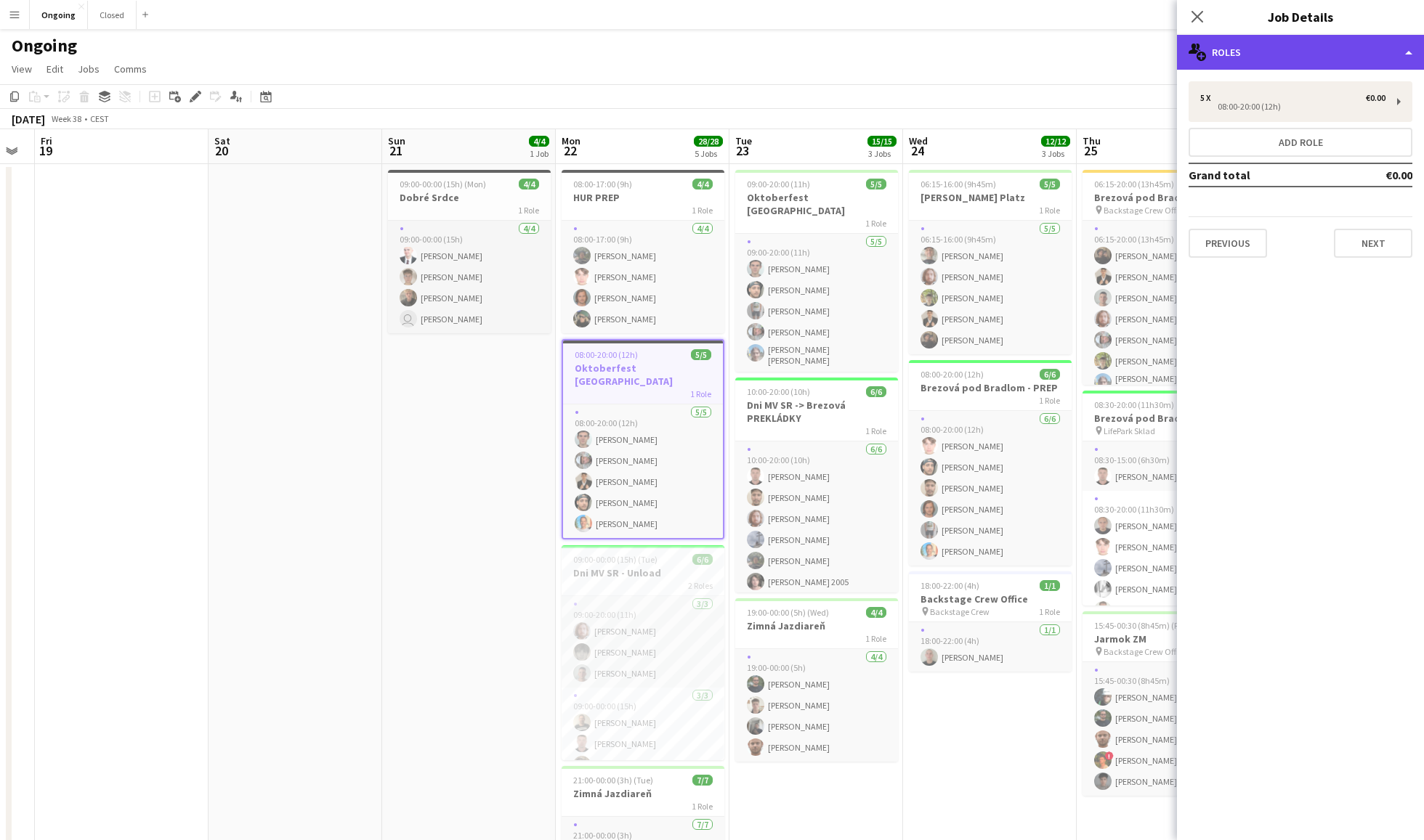
click at [1294, 56] on div "multiple-users-add Roles" at bounding box center [1300, 52] width 247 height 35
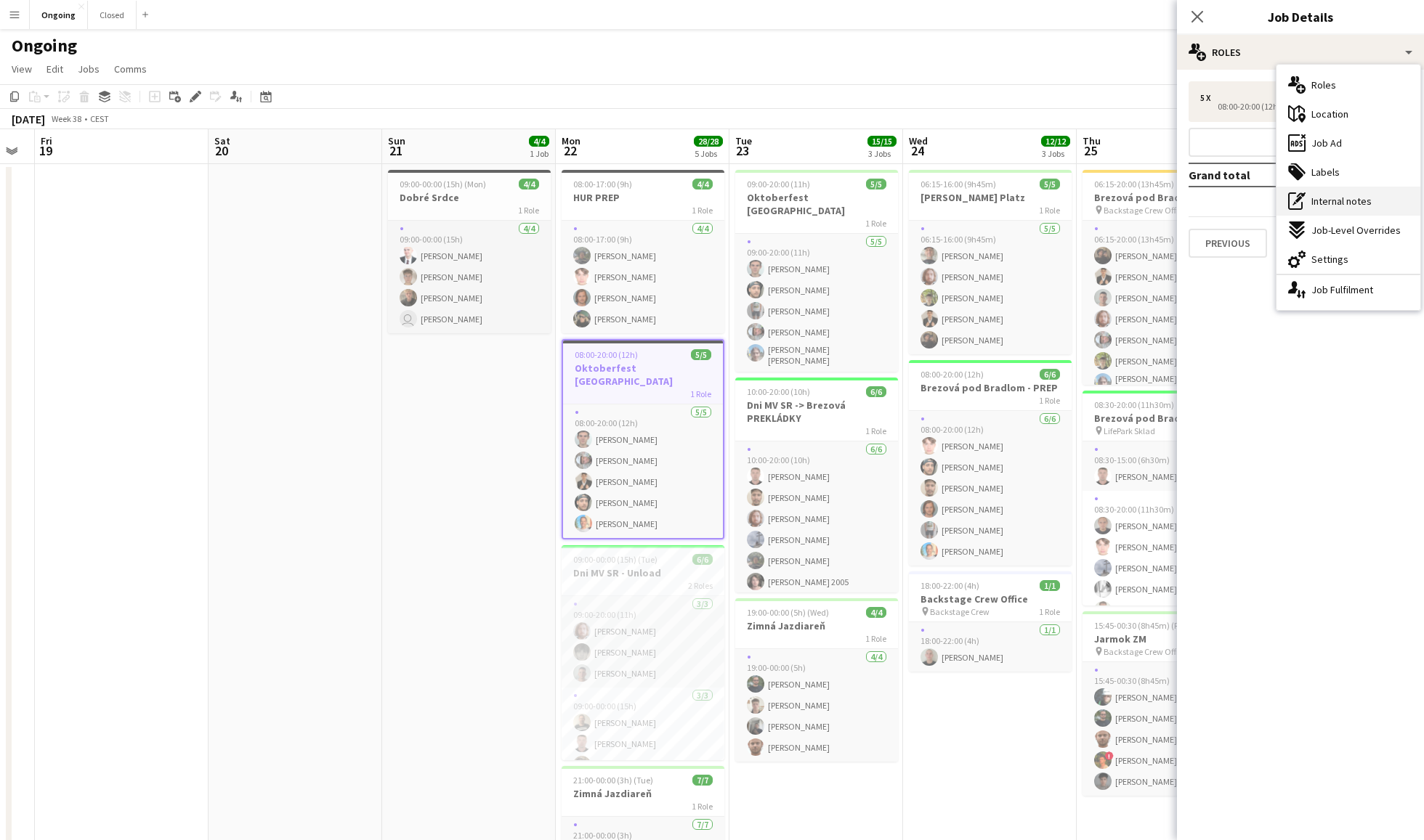
click at [1325, 199] on span "Internal notes" at bounding box center [1341, 201] width 60 height 13
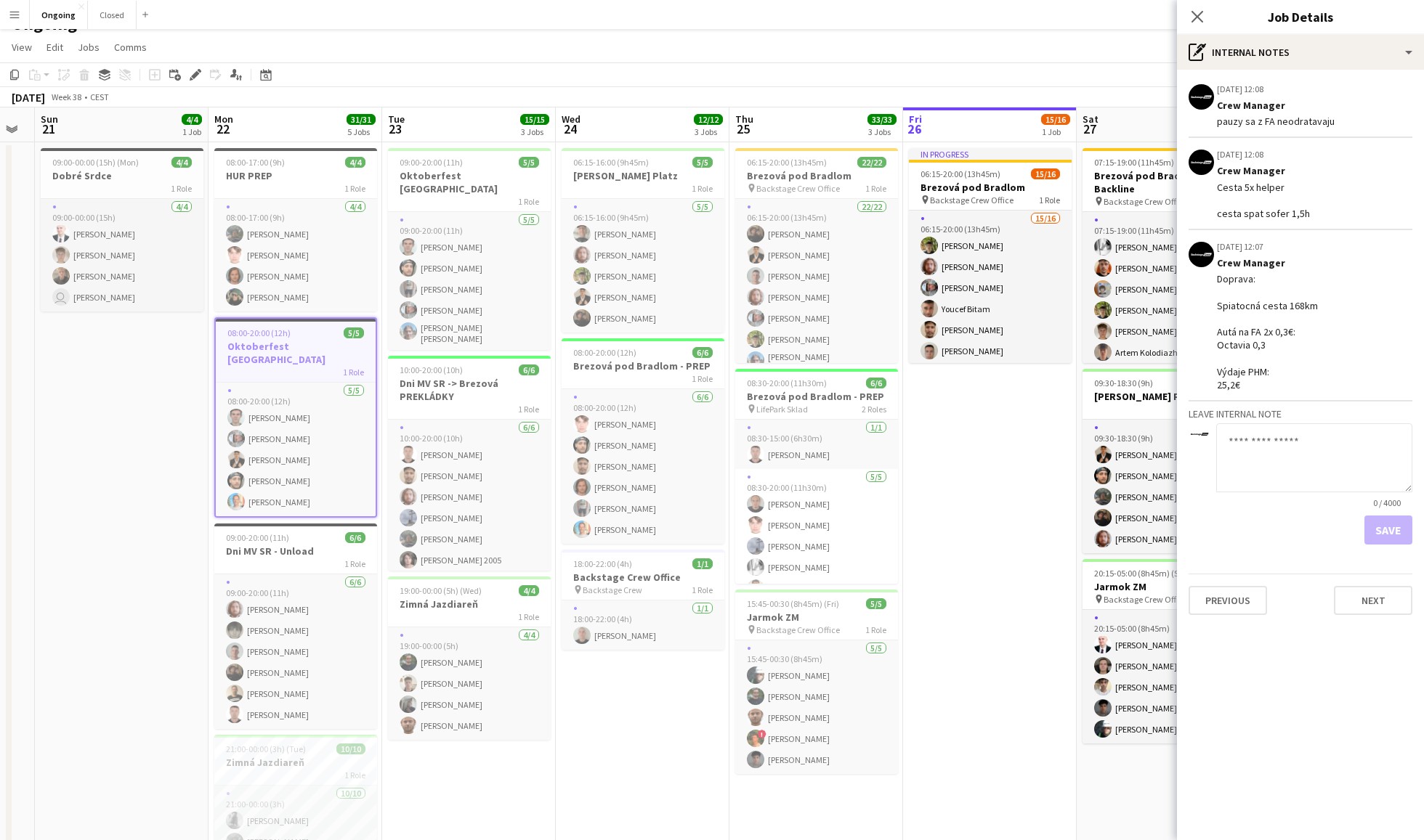
scroll to position [0, 373]
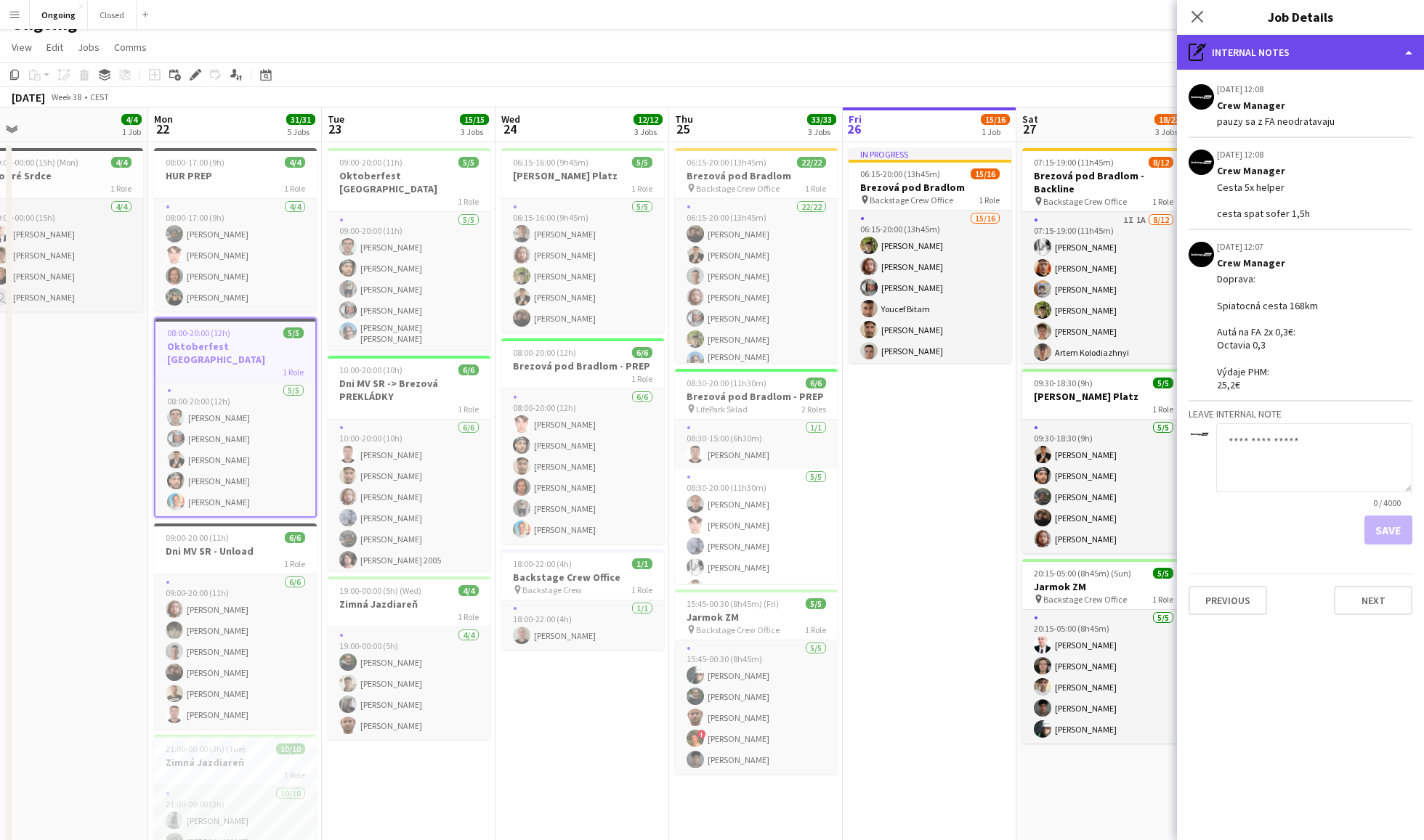
click at [1284, 48] on div "pen-write Internal notes" at bounding box center [1300, 52] width 247 height 35
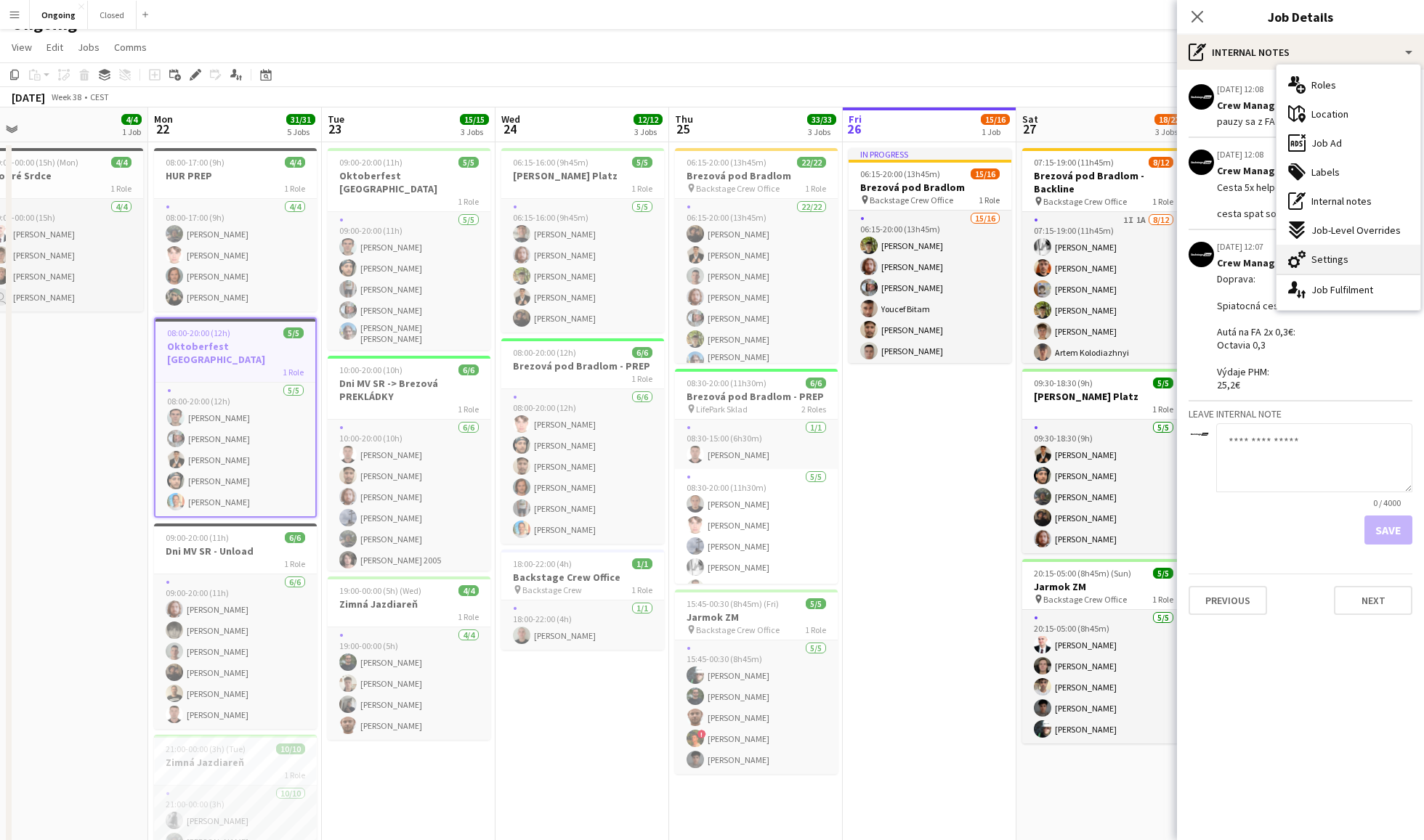
click at [1331, 253] on span "Settings" at bounding box center [1330, 259] width 37 height 13
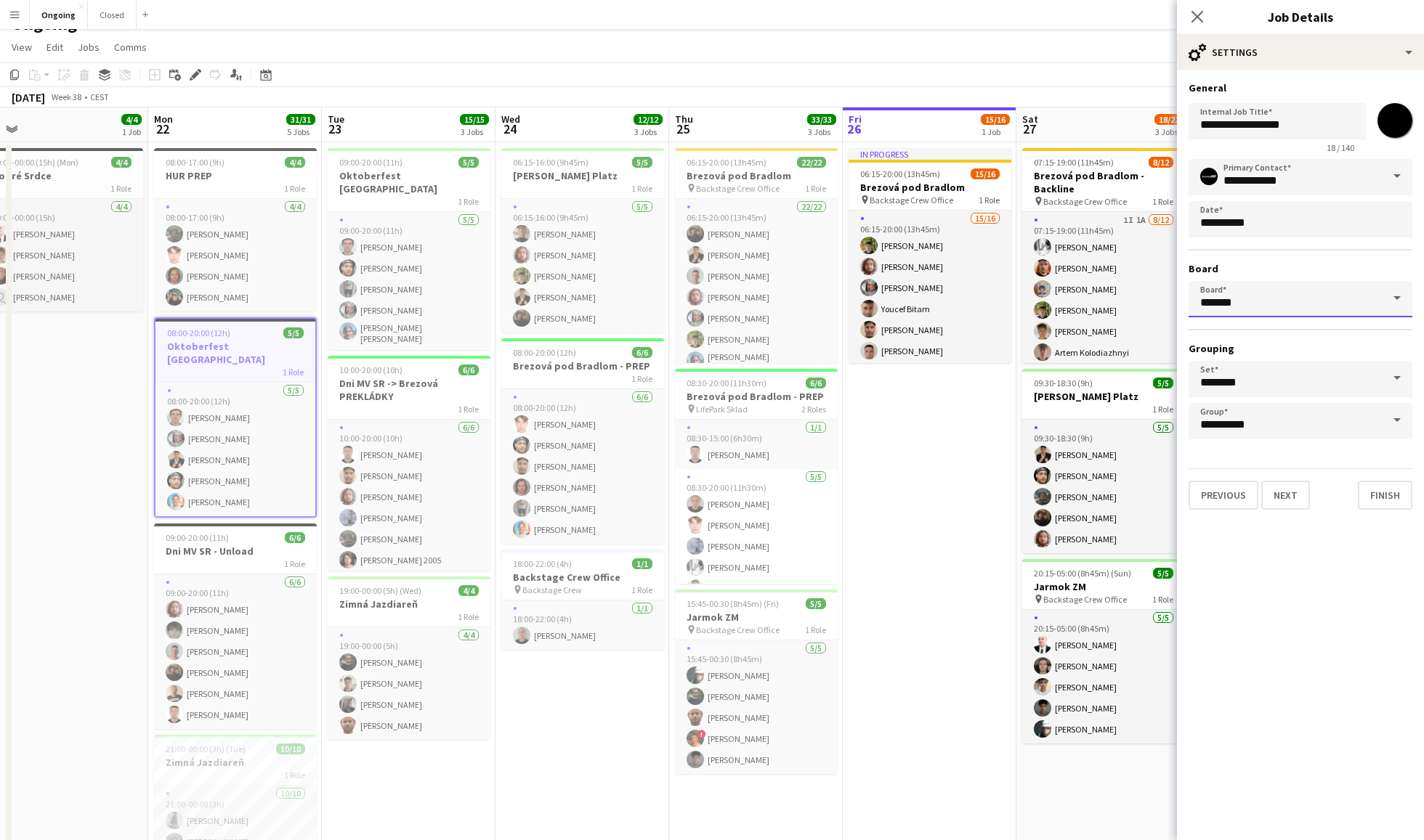
click at [1303, 298] on input "*******" at bounding box center [1300, 299] width 224 height 36
click at [1237, 333] on span "Closed [CEST]" at bounding box center [1239, 339] width 77 height 13
type input "******"
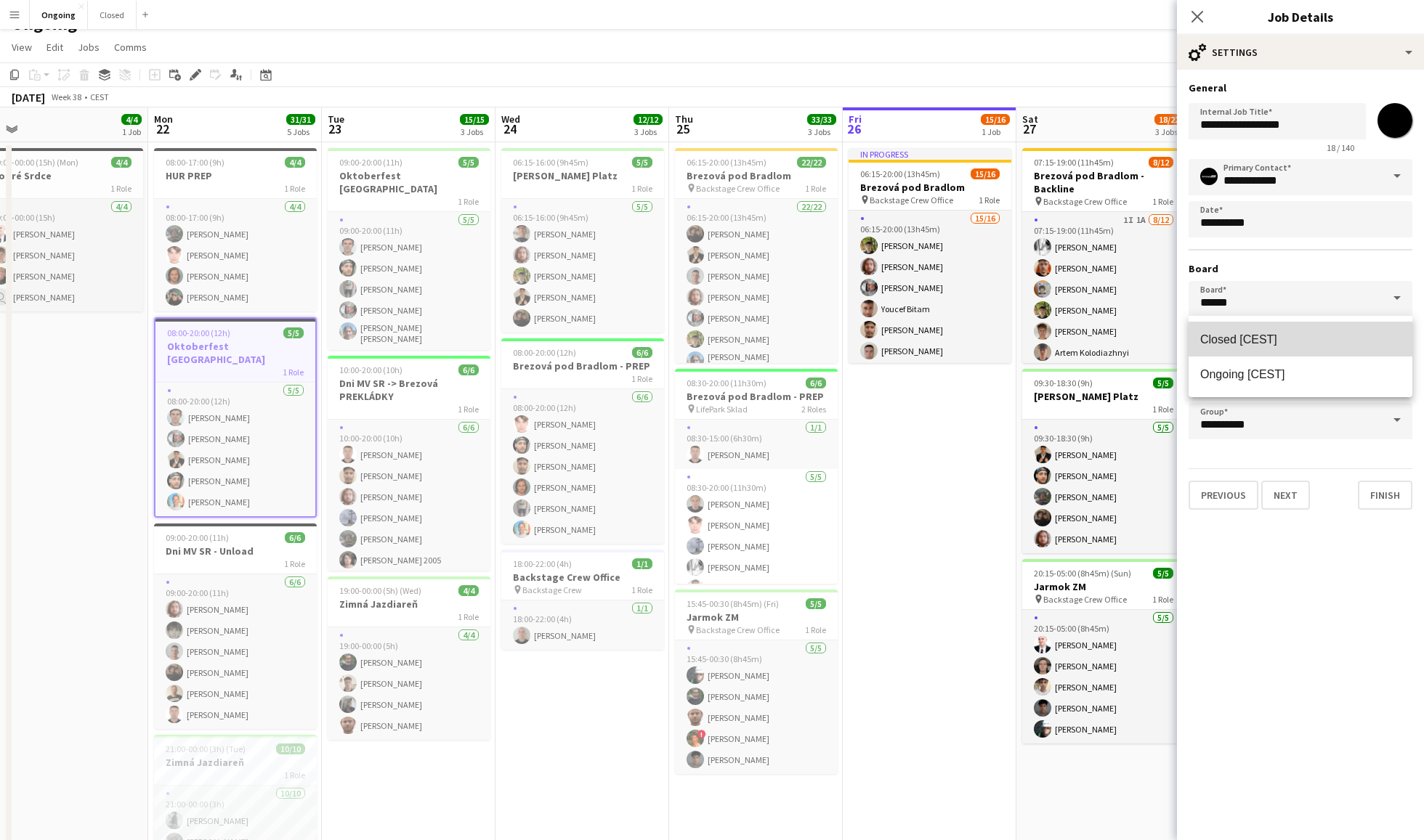
scroll to position [0, 0]
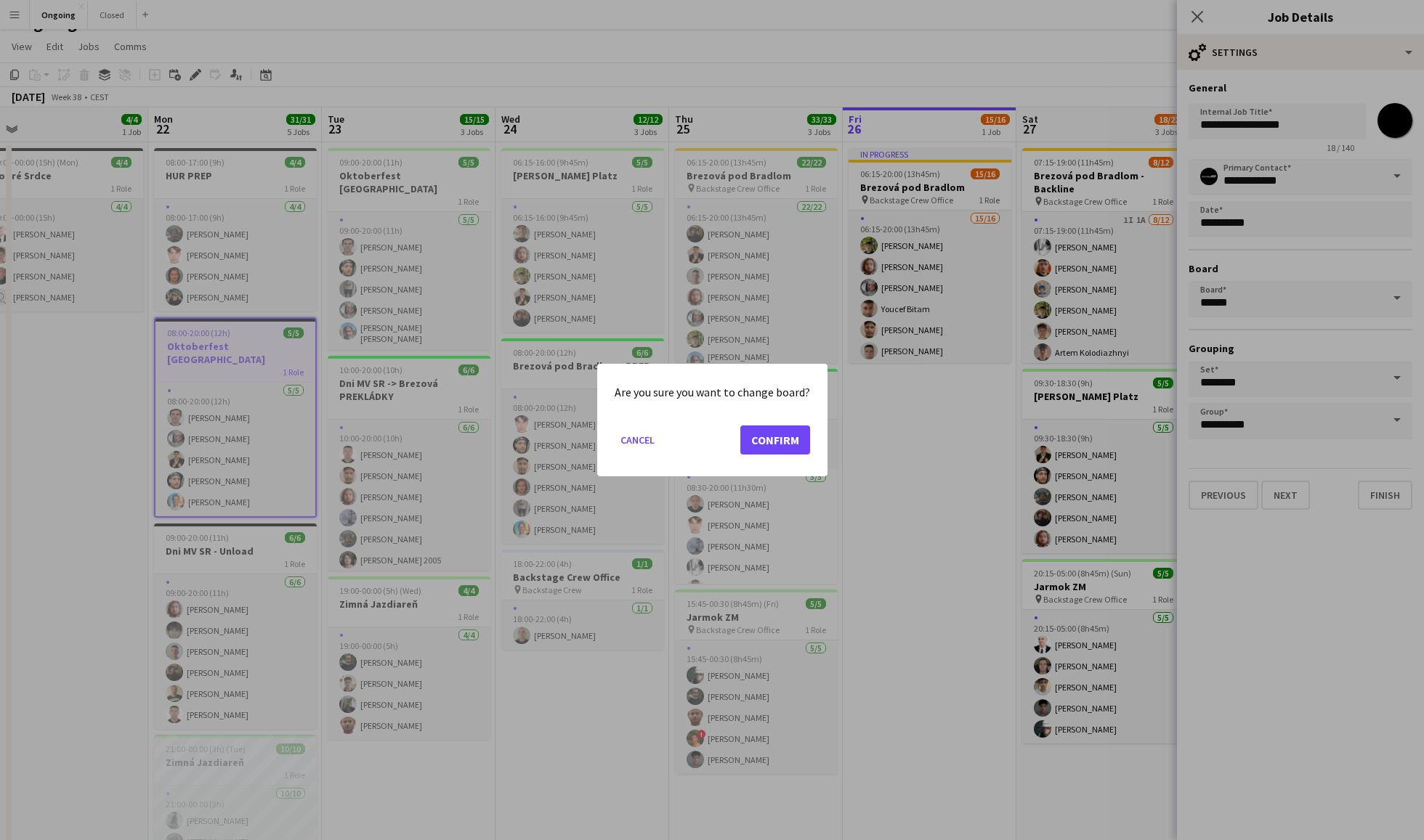
click at [776, 427] on button "Confirm" at bounding box center [775, 440] width 70 height 29
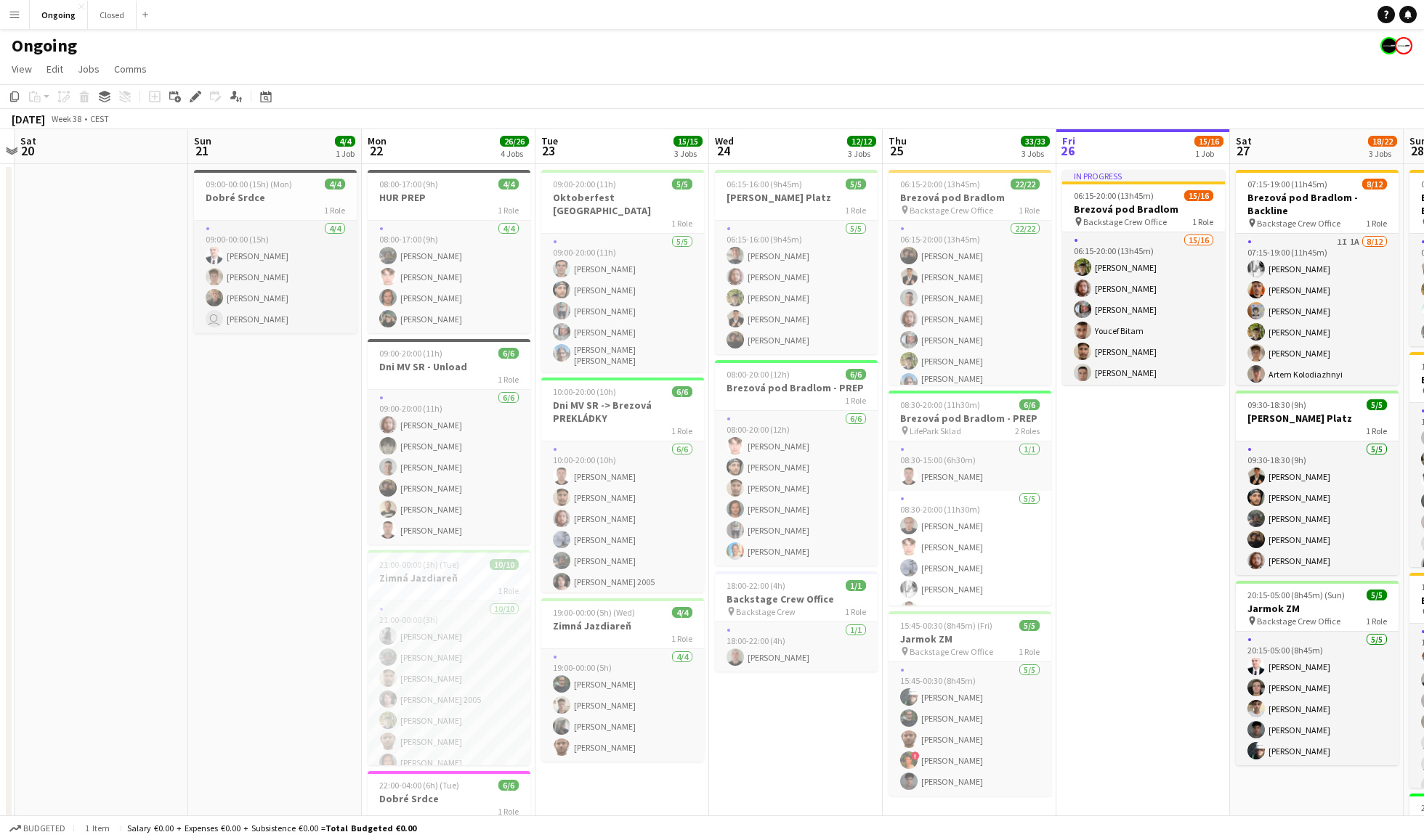
scroll to position [0, 507]
click at [285, 179] on span "09:00-00:00 (15h) (Mon)" at bounding box center [247, 184] width 87 height 11
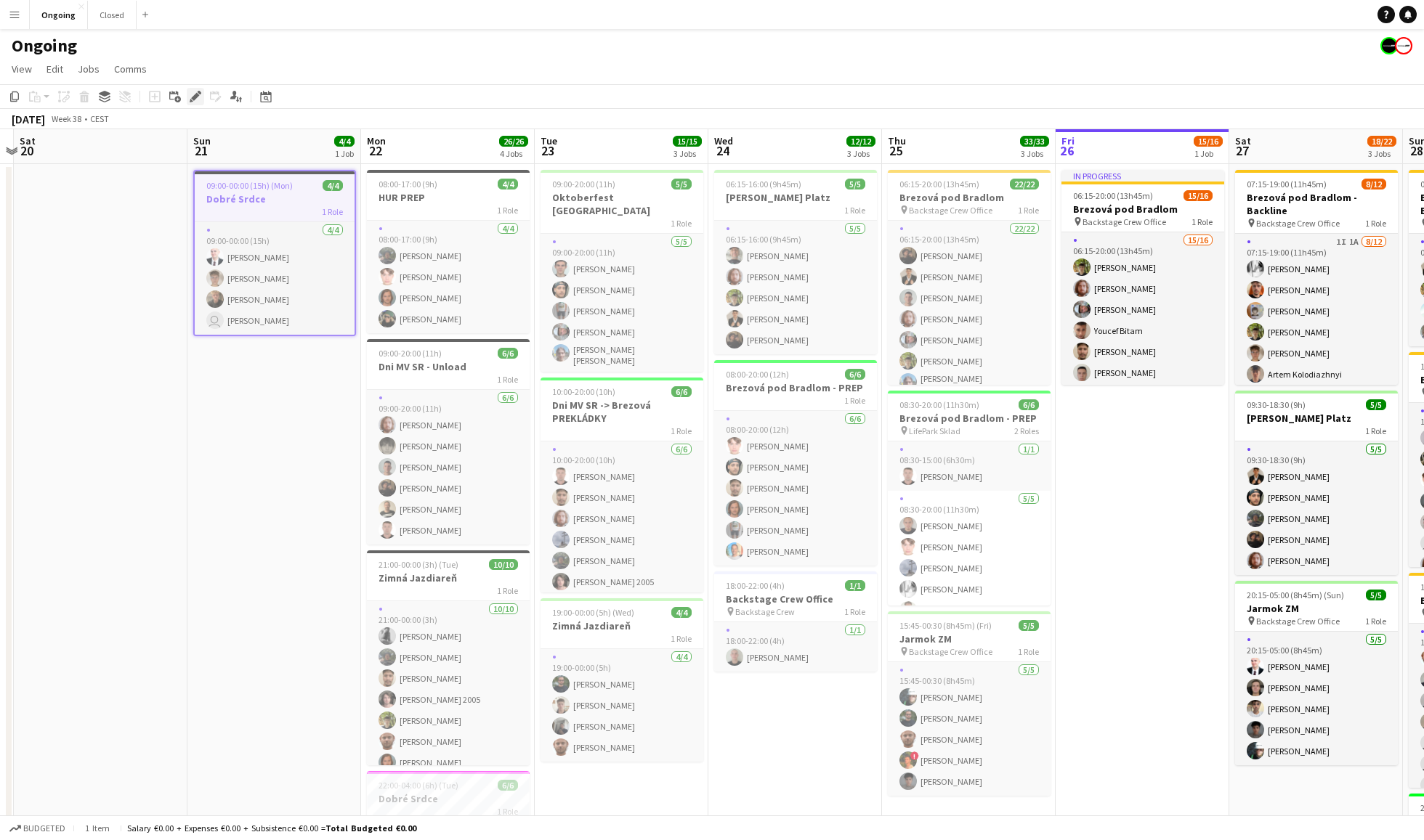
click at [196, 93] on icon at bounding box center [195, 96] width 8 height 8
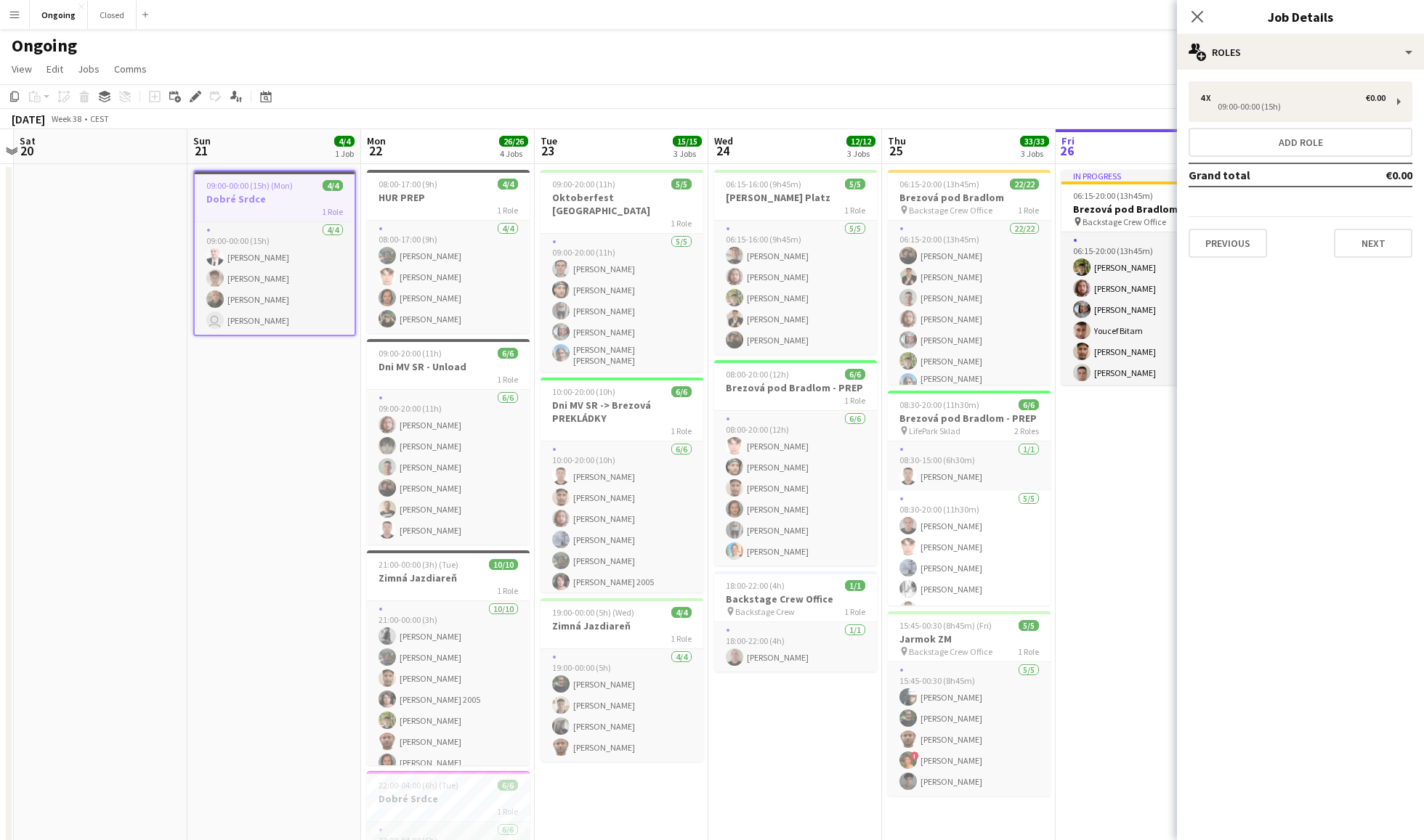
click at [1334, 71] on div "4 x €0.00 09:00-00:00 (15h) Add role Grand total €0.00 Previous Next" at bounding box center [1300, 170] width 247 height 200
click at [1328, 53] on div "multiple-users-add Roles" at bounding box center [1300, 52] width 247 height 35
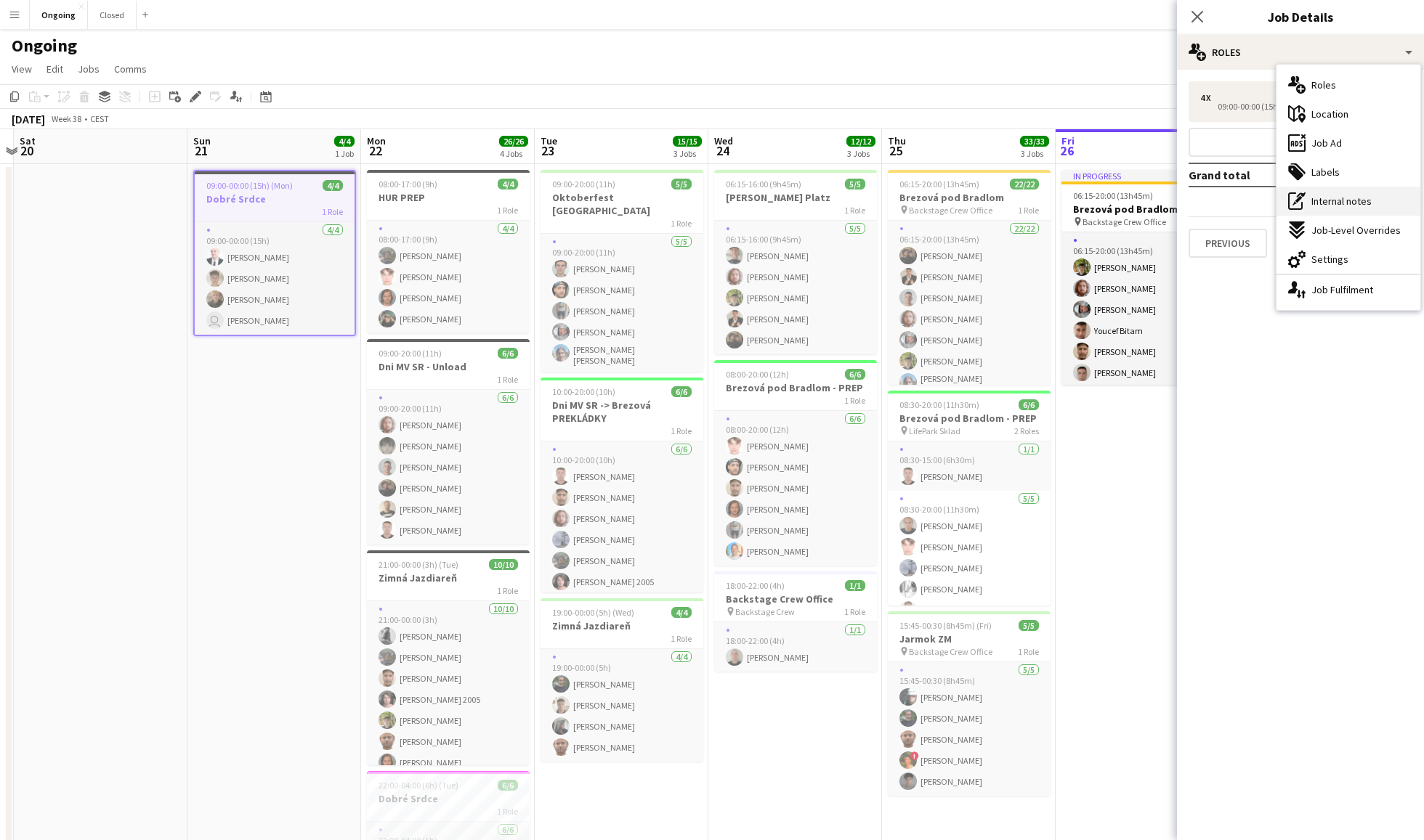
click at [1360, 204] on span "Internal notes" at bounding box center [1341, 201] width 60 height 13
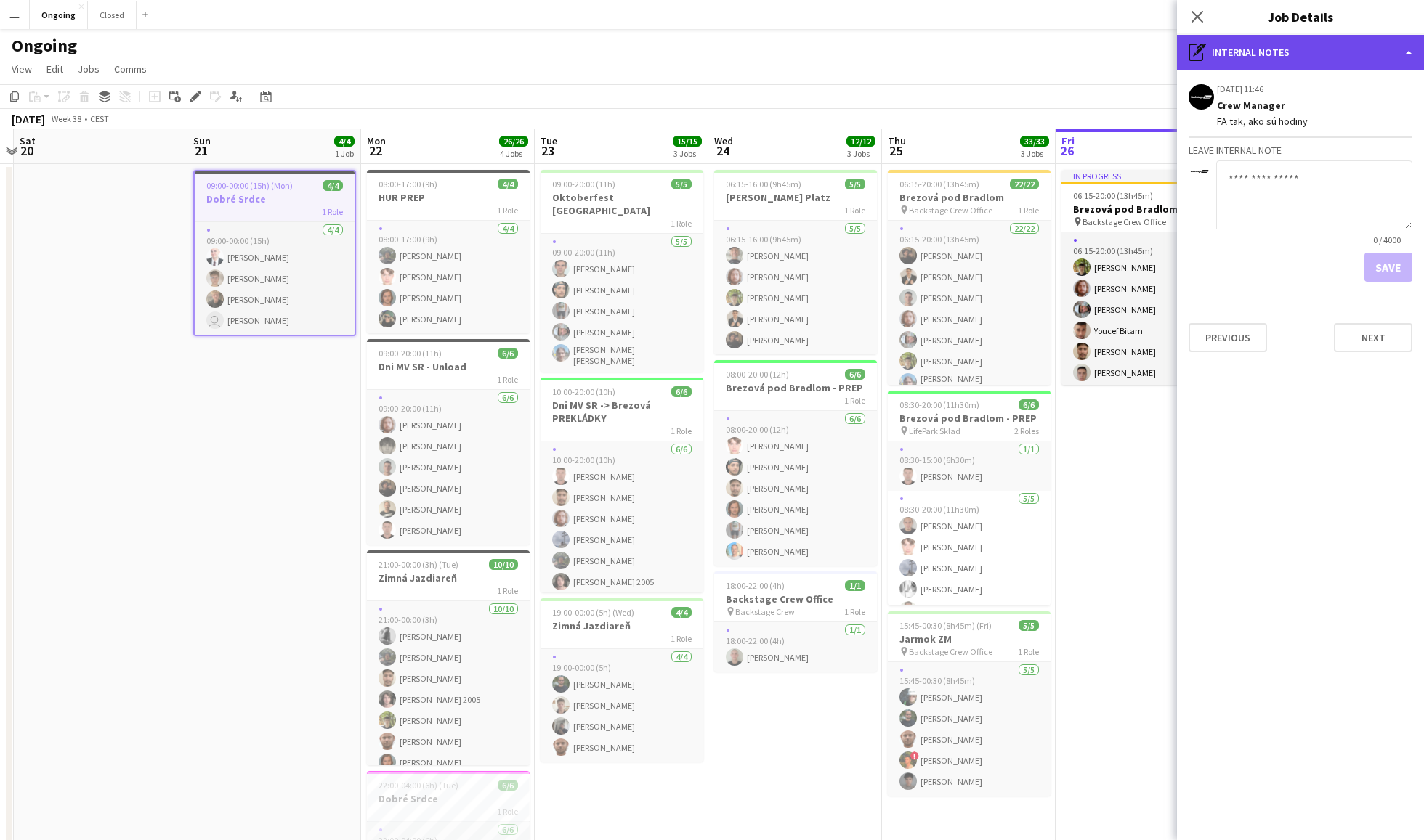
click at [1335, 53] on div "pen-write Internal notes" at bounding box center [1300, 52] width 247 height 35
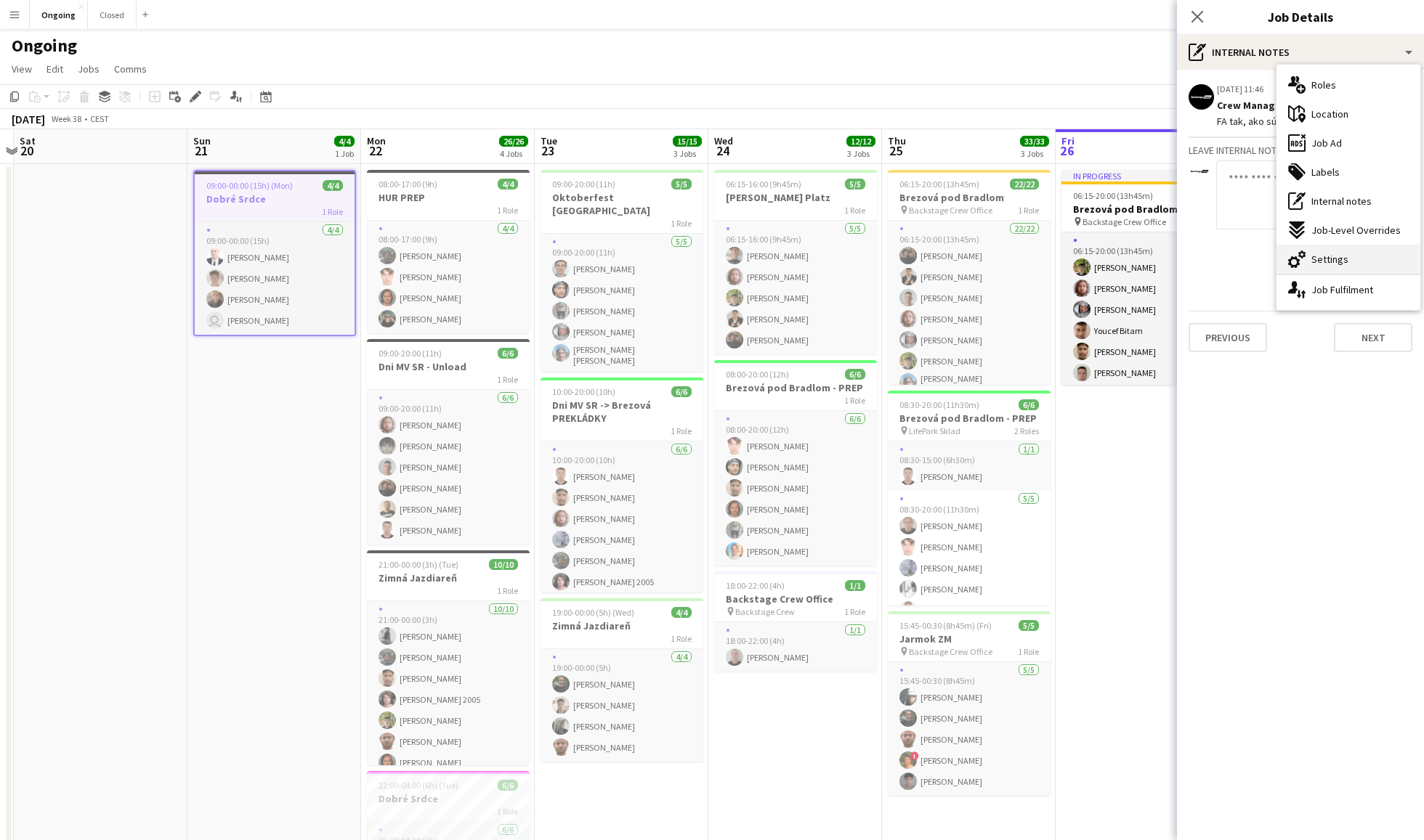
click at [1346, 251] on div "cog-double-3 Settings" at bounding box center [1348, 259] width 144 height 29
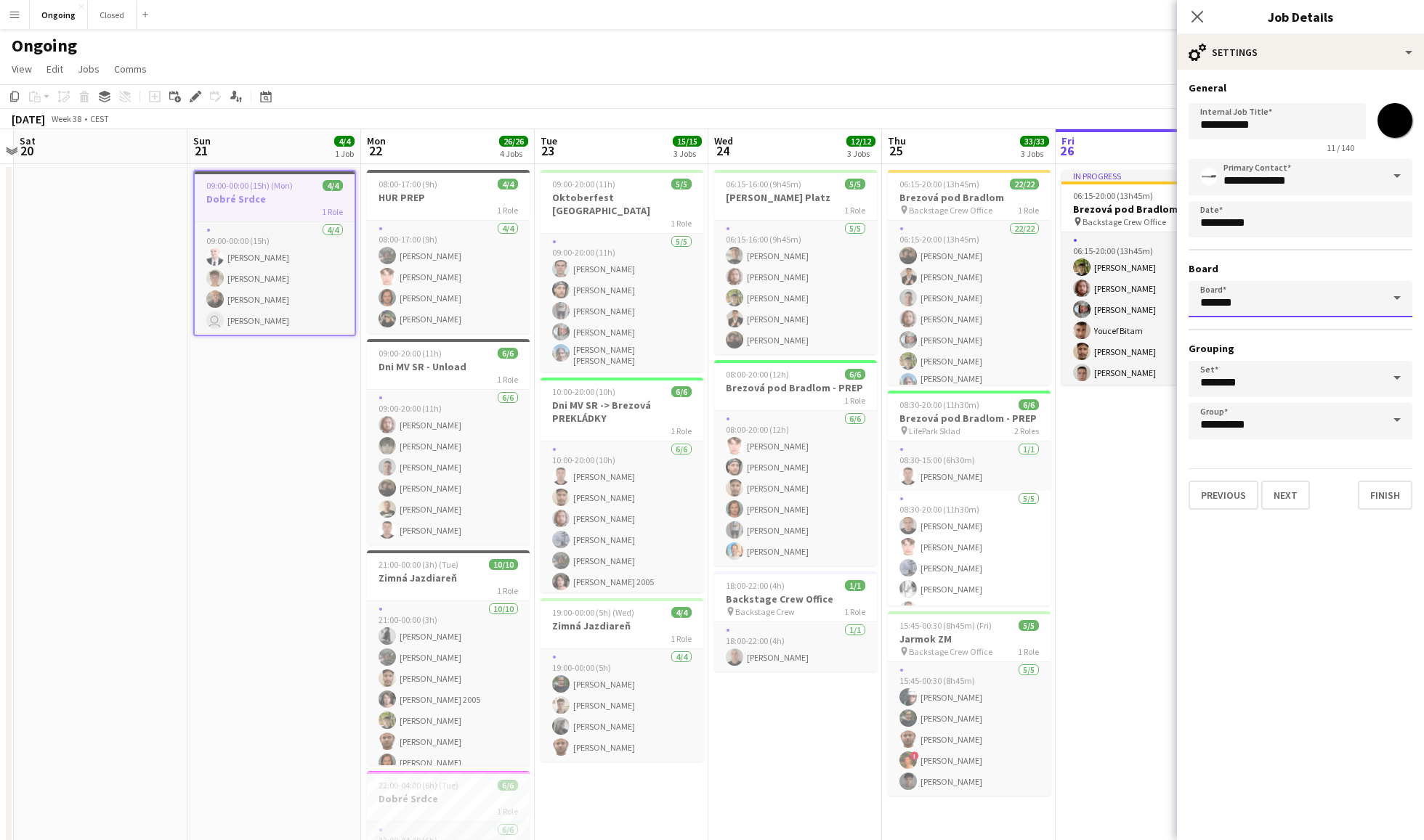
click at [1294, 285] on input "*******" at bounding box center [1300, 299] width 224 height 36
click at [1245, 341] on span "Closed [CEST]" at bounding box center [1239, 339] width 77 height 13
type input "******"
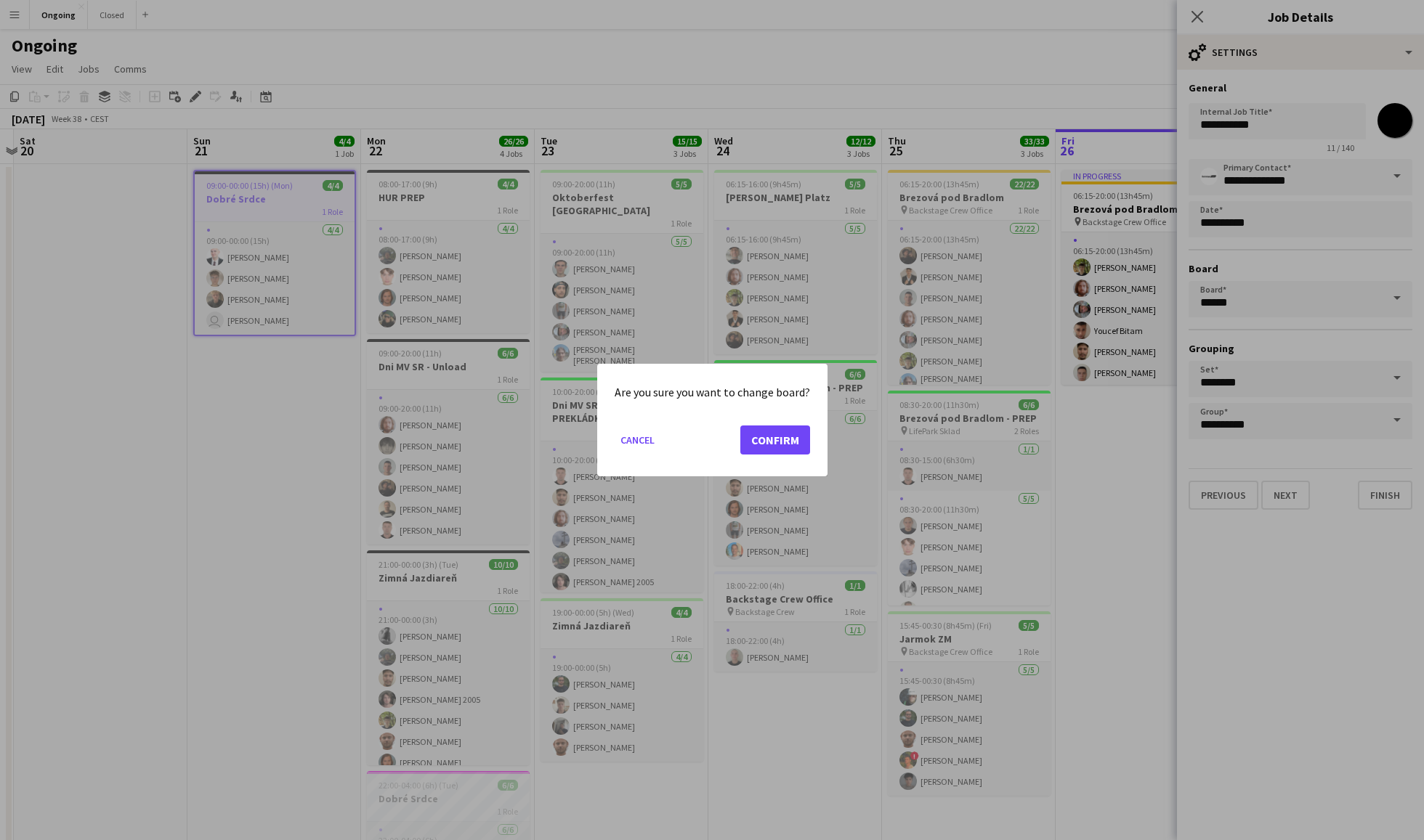
click at [780, 437] on button "Confirm" at bounding box center [775, 440] width 70 height 29
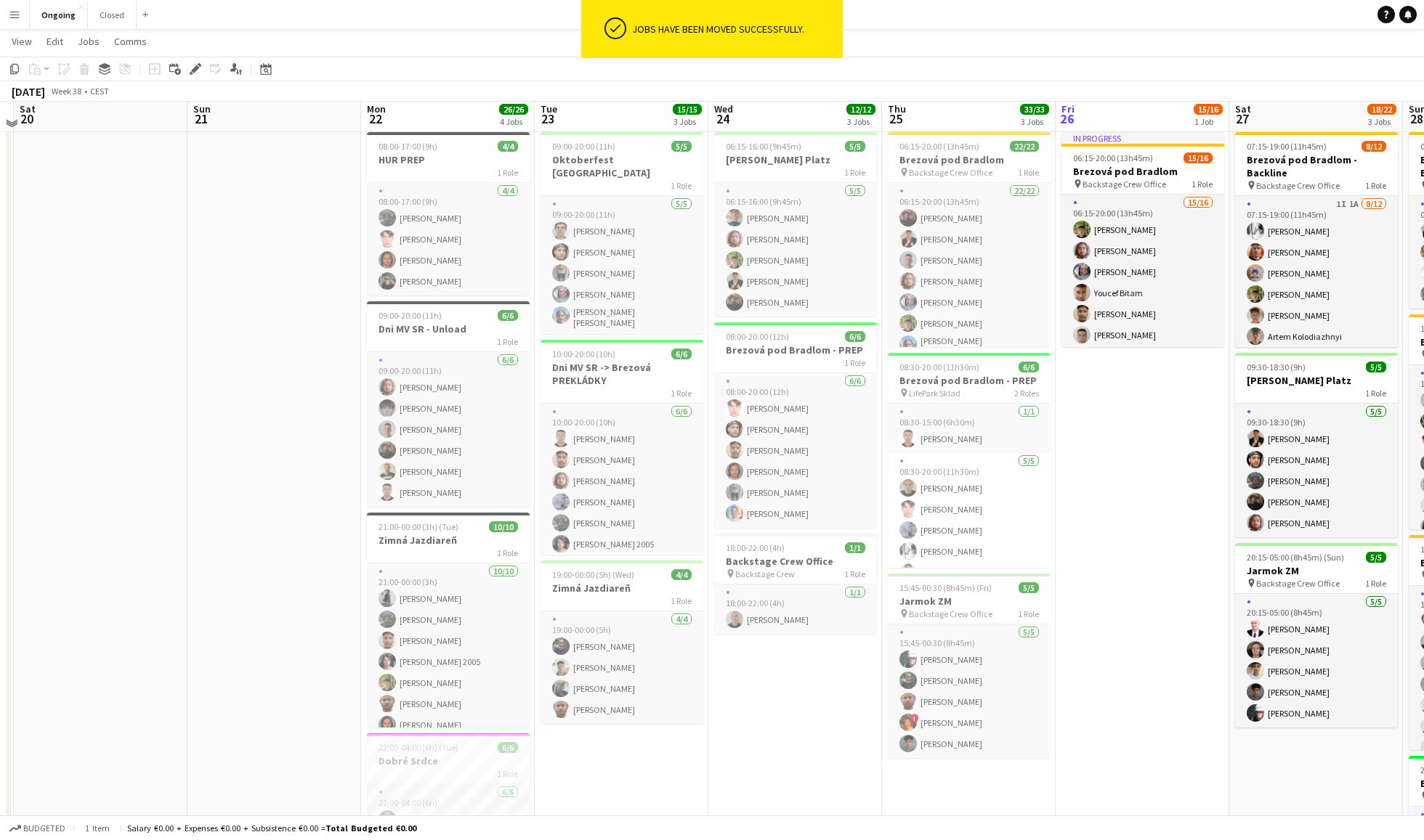
scroll to position [0, 0]
